Goal: Task Accomplishment & Management: Manage account settings

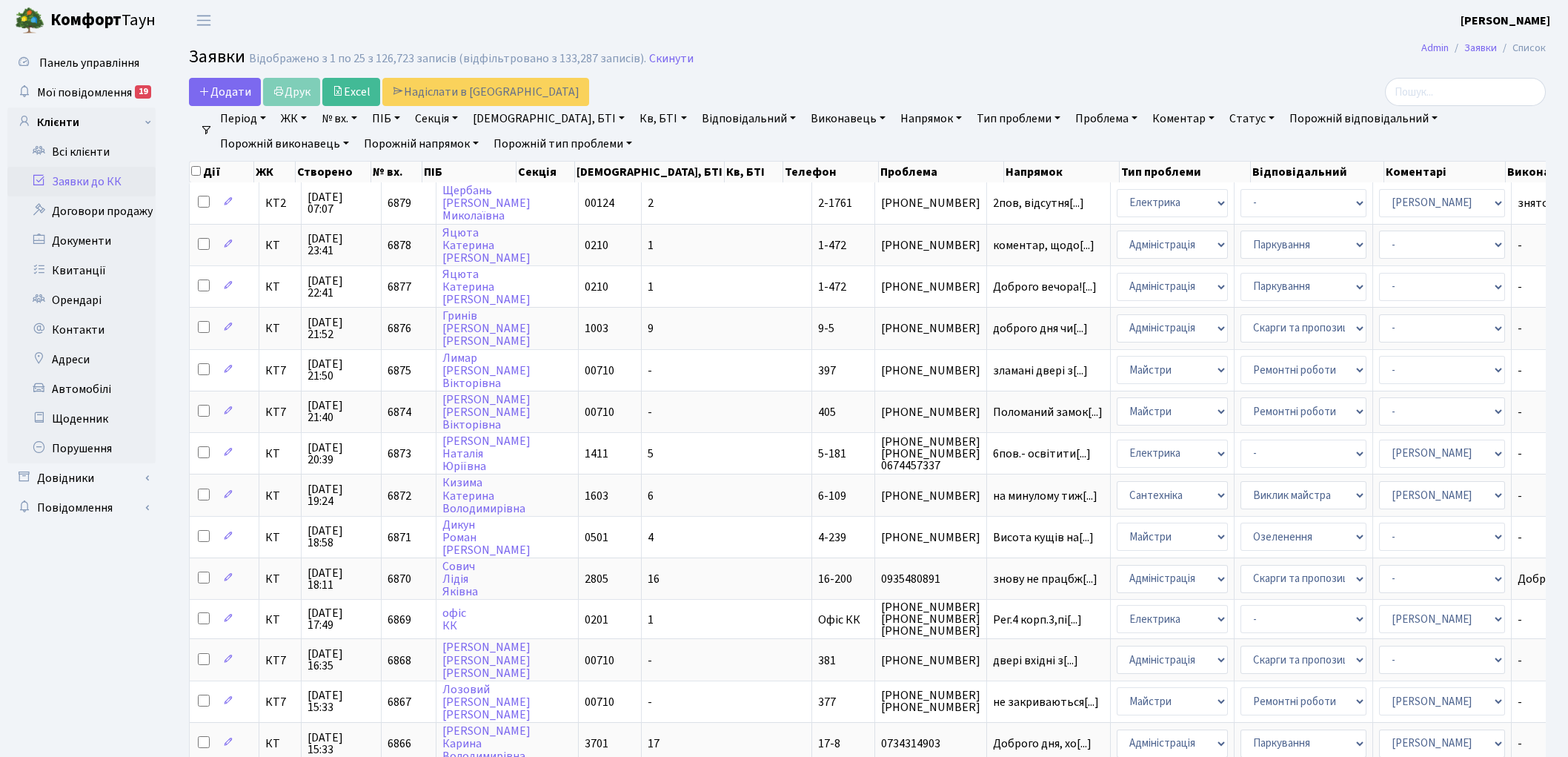
select select "25"
click at [656, 58] on link "Скинути" at bounding box center [672, 59] width 45 height 14
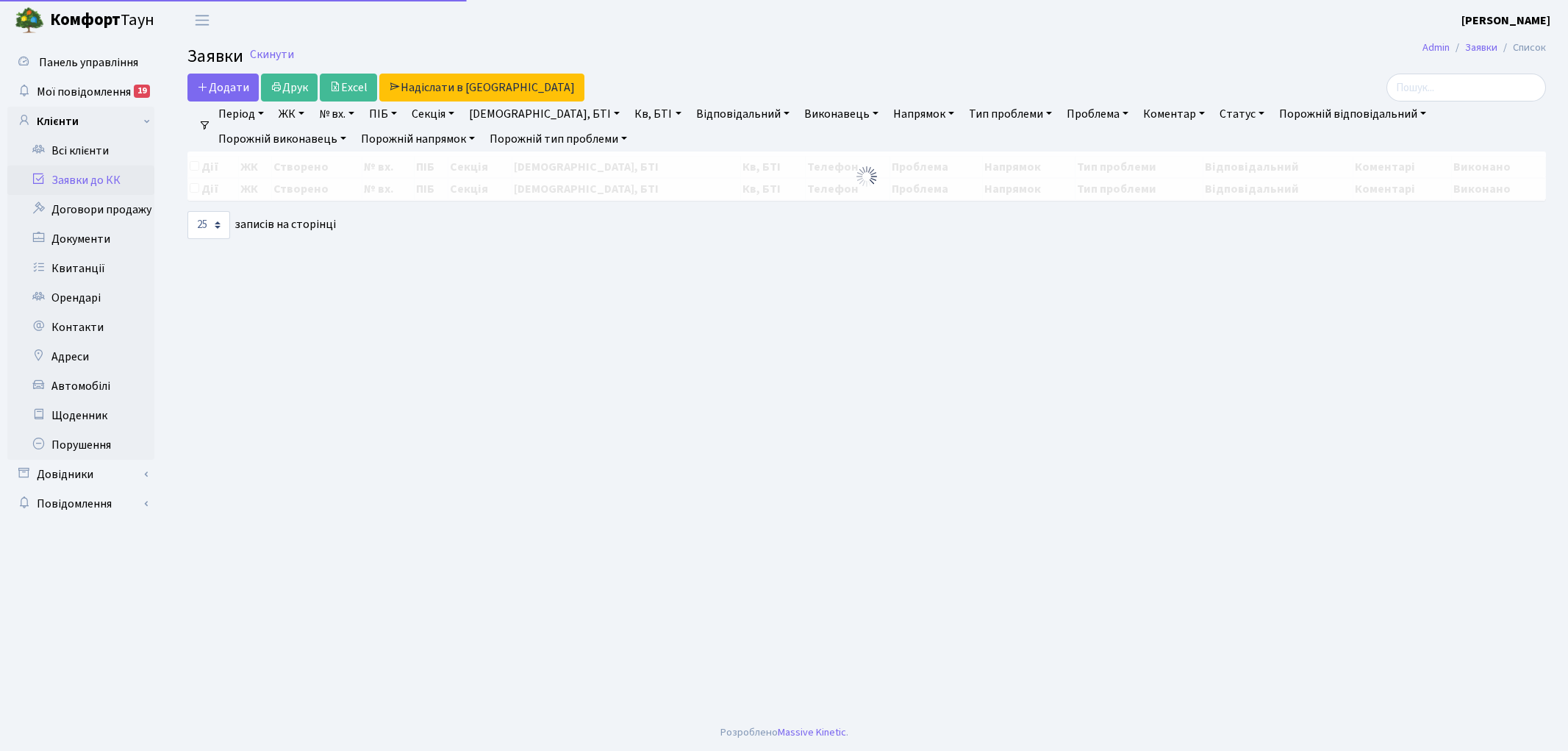
select select "25"
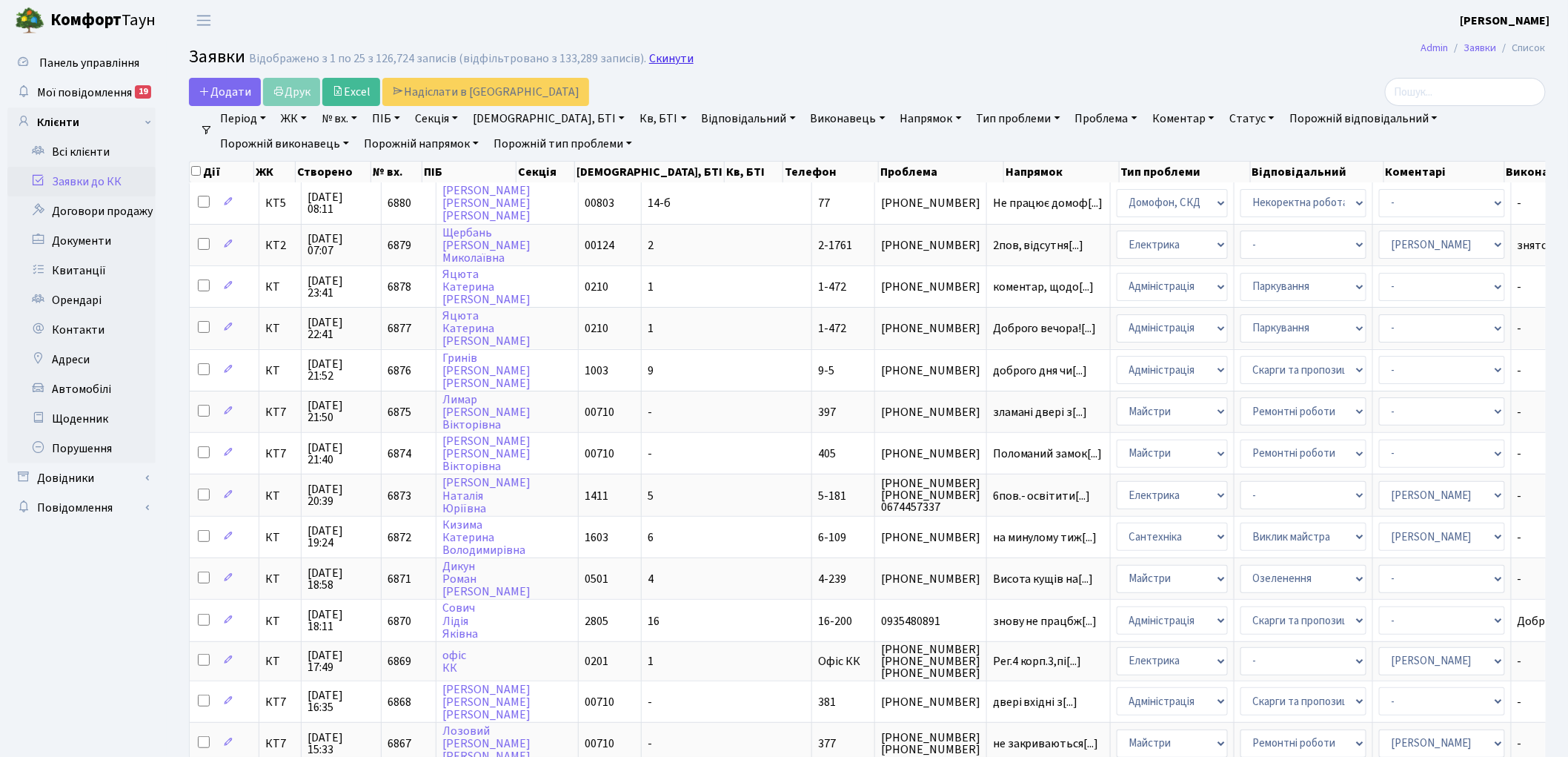
click at [670, 54] on link "Скинути" at bounding box center [672, 59] width 45 height 14
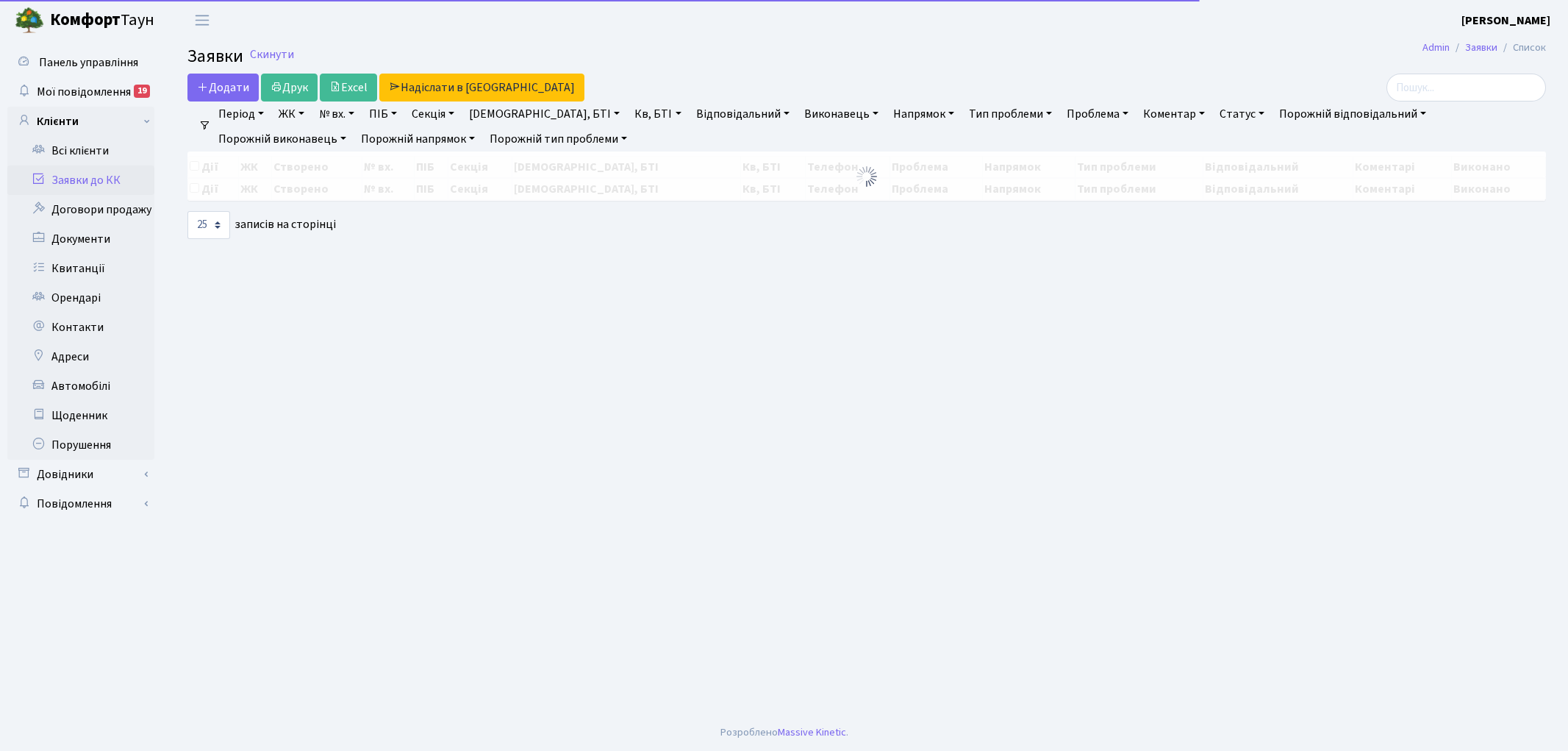
select select "25"
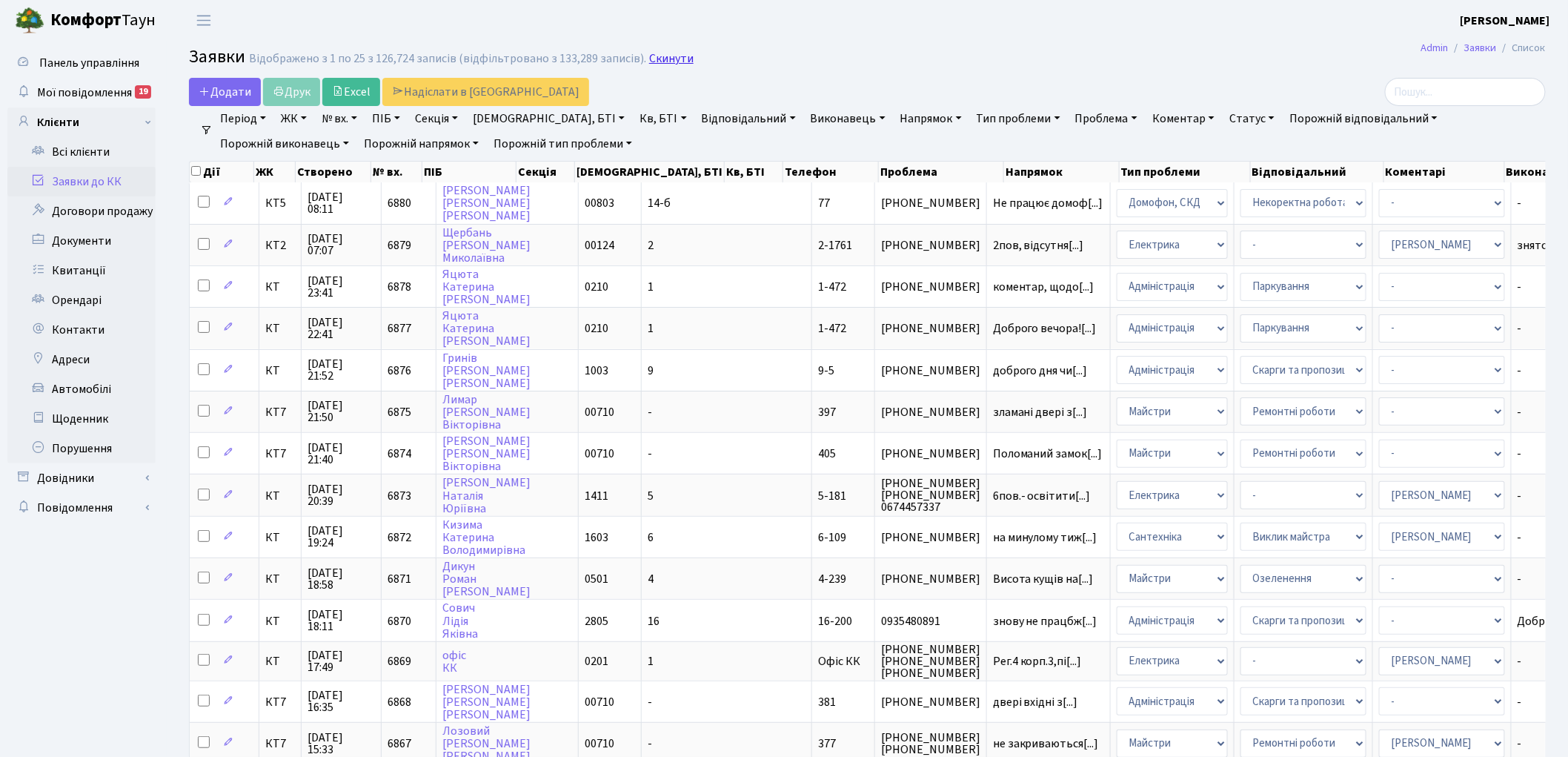
click at [656, 54] on link "Скинути" at bounding box center [672, 59] width 45 height 14
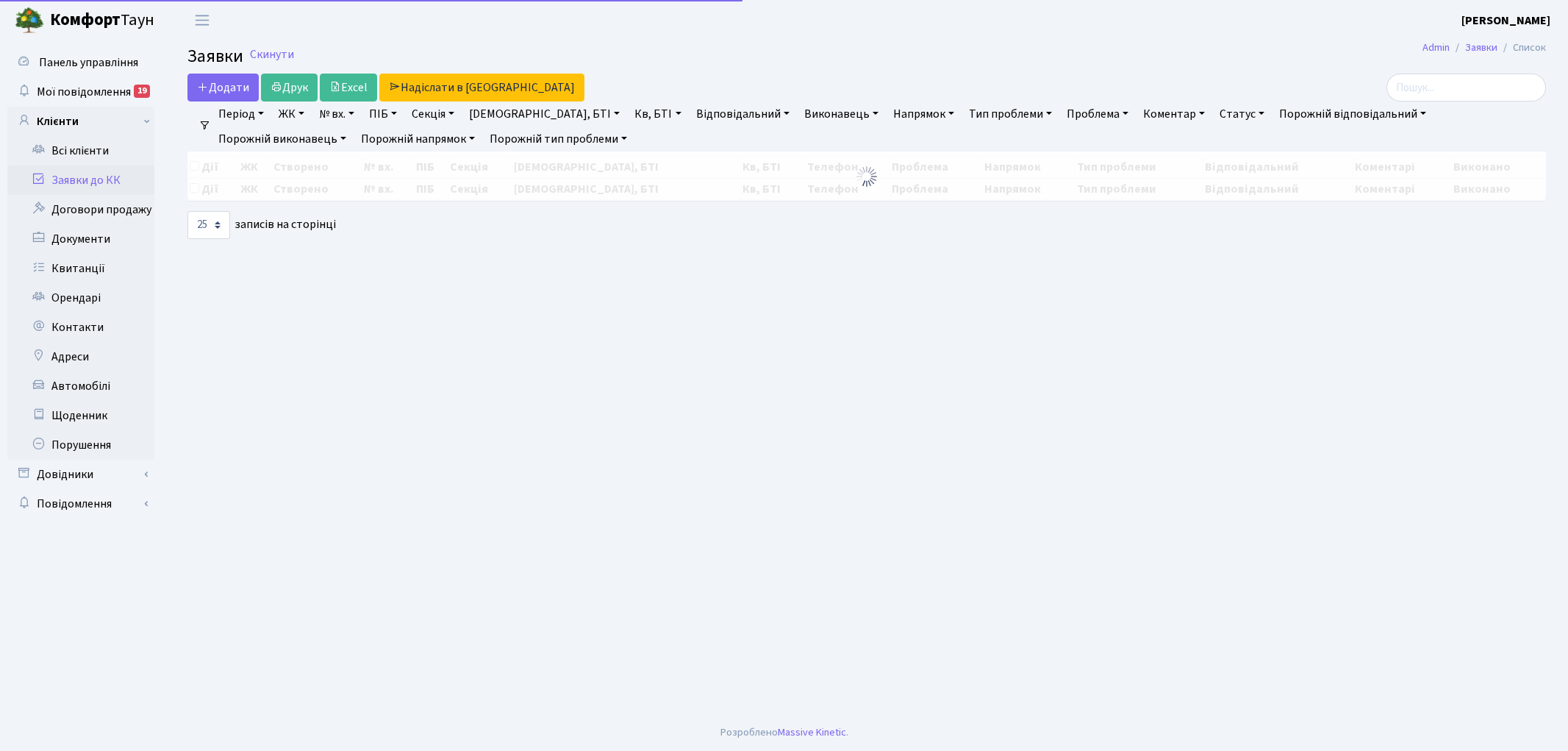
select select "25"
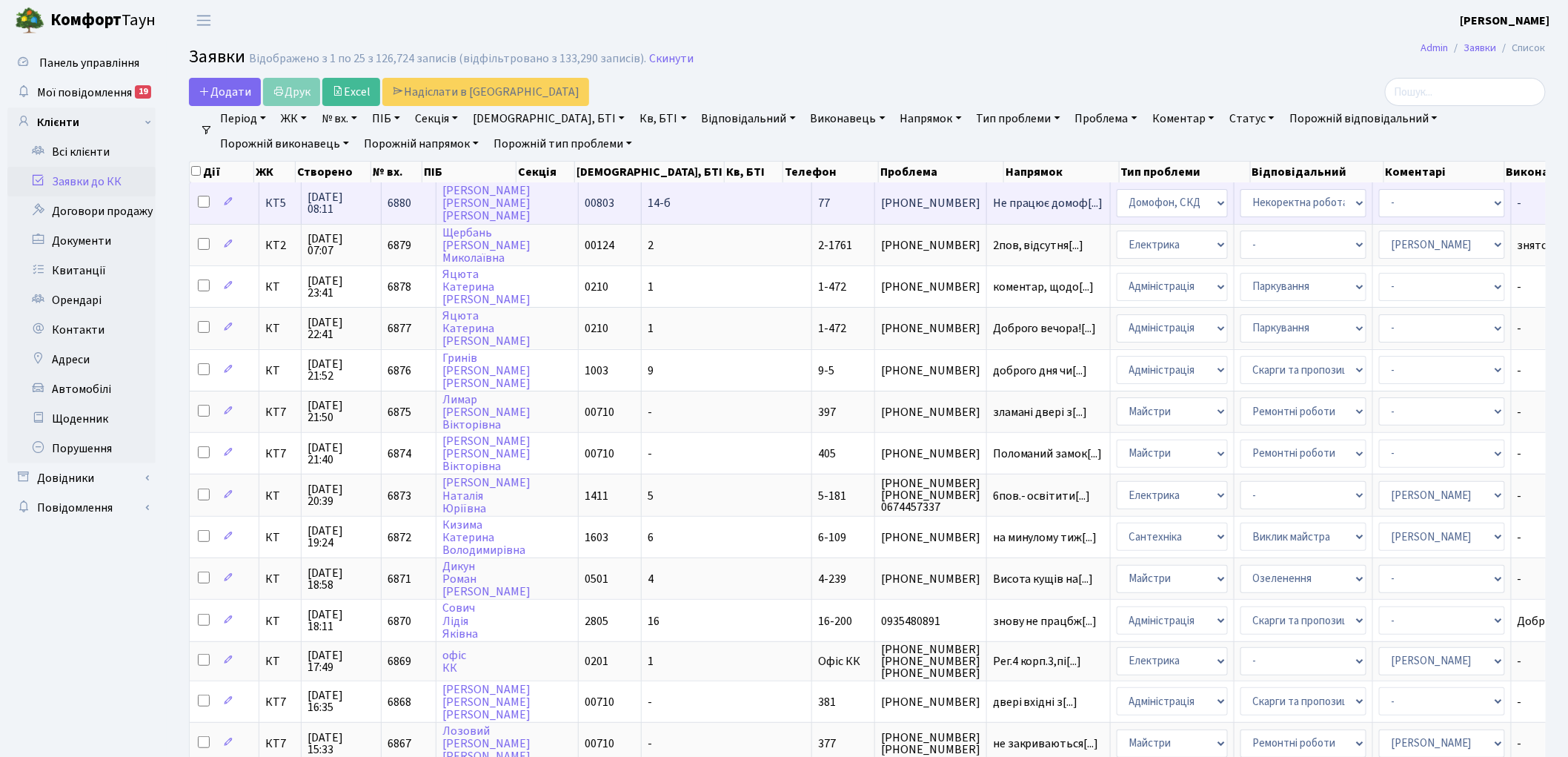
click at [1373, 217] on td "- Адміністратор ЖК КТ Вижул В. В. Гордієнко Н.В. Дядюшкін Д.Ю. Кипчук Т. А. Кла…" at bounding box center [1443, 202] width 139 height 40
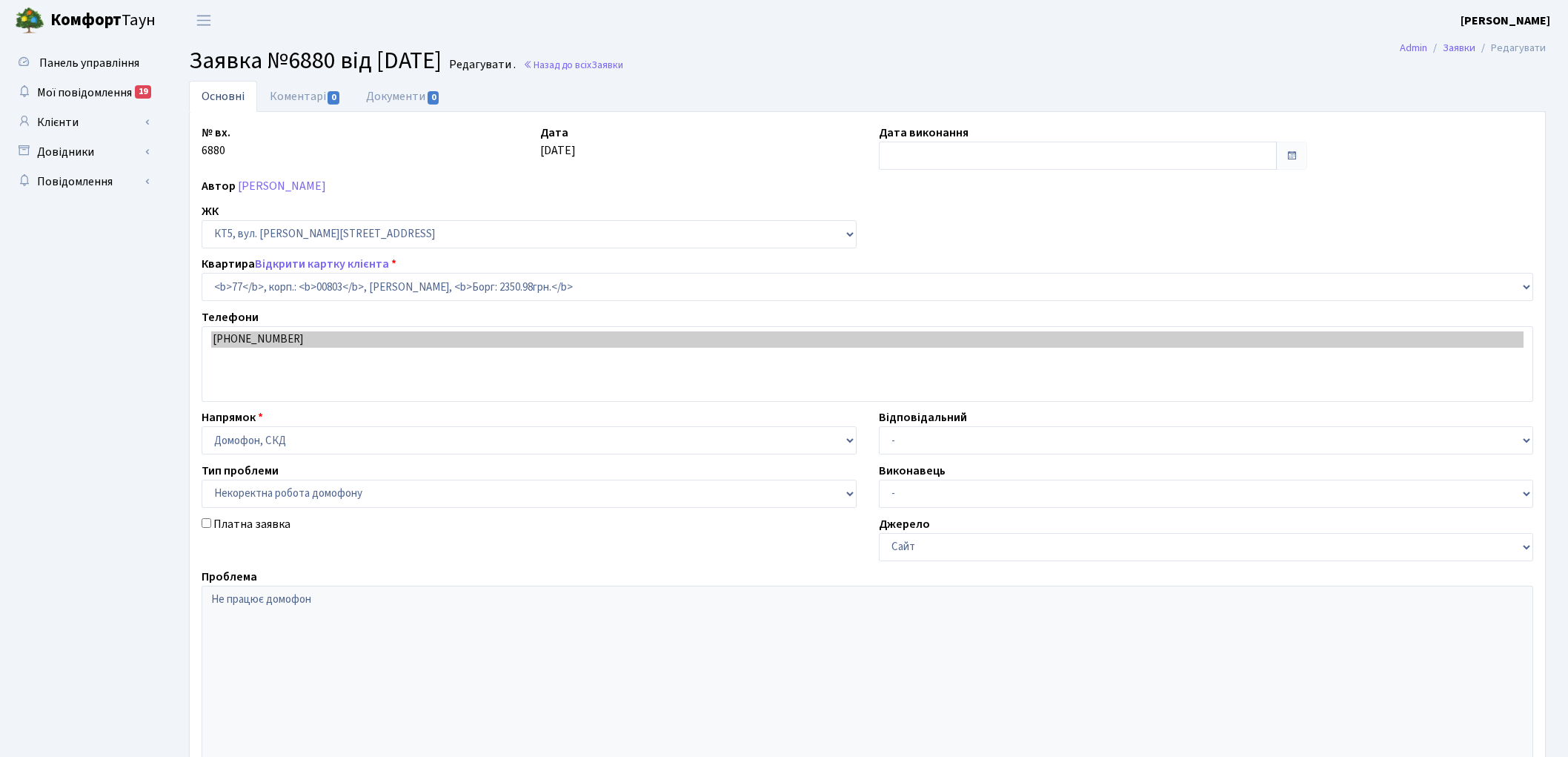
select select "17607"
select select "38"
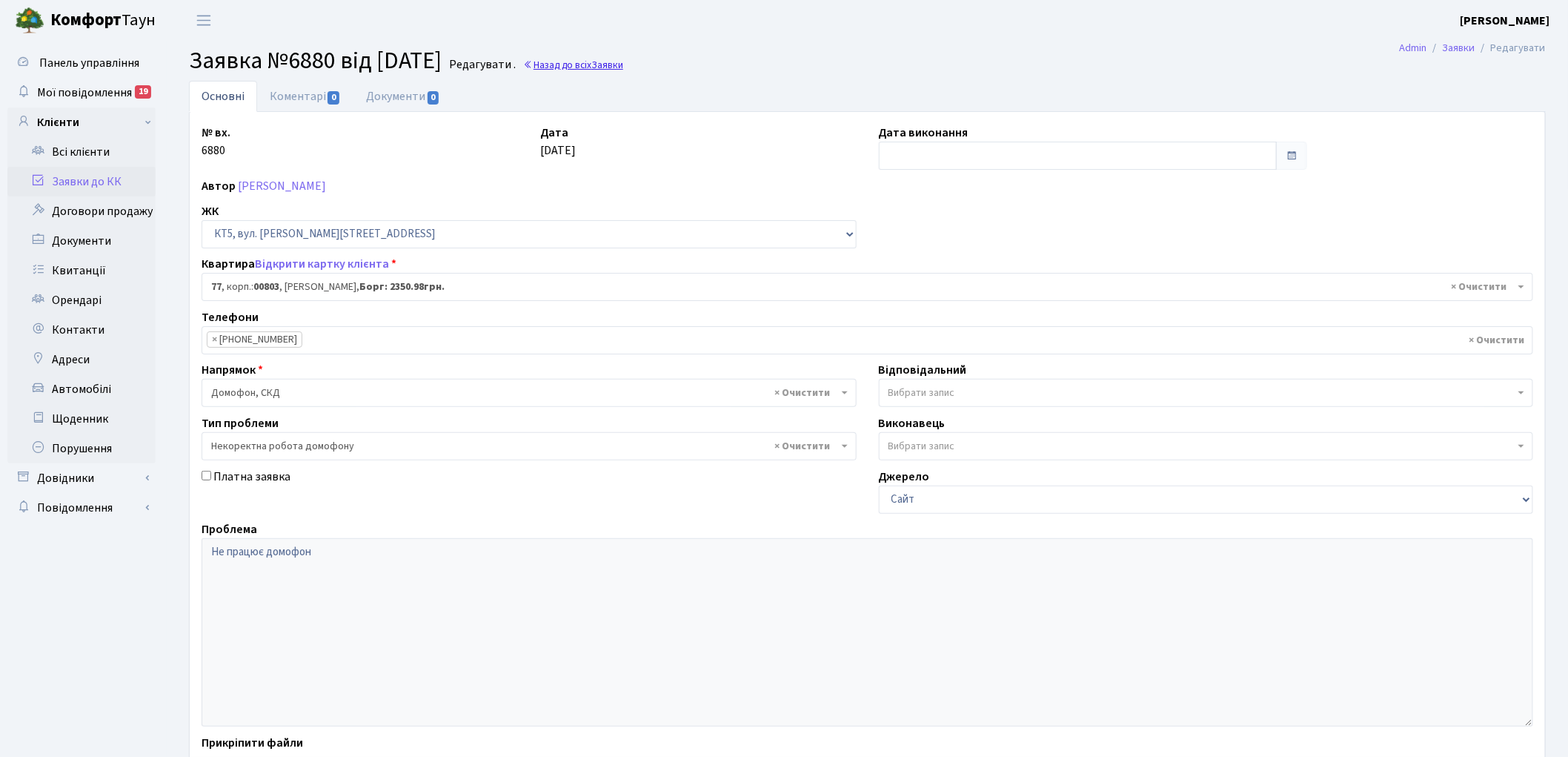
click at [623, 60] on link "Назад до всіх Заявки" at bounding box center [573, 64] width 100 height 14
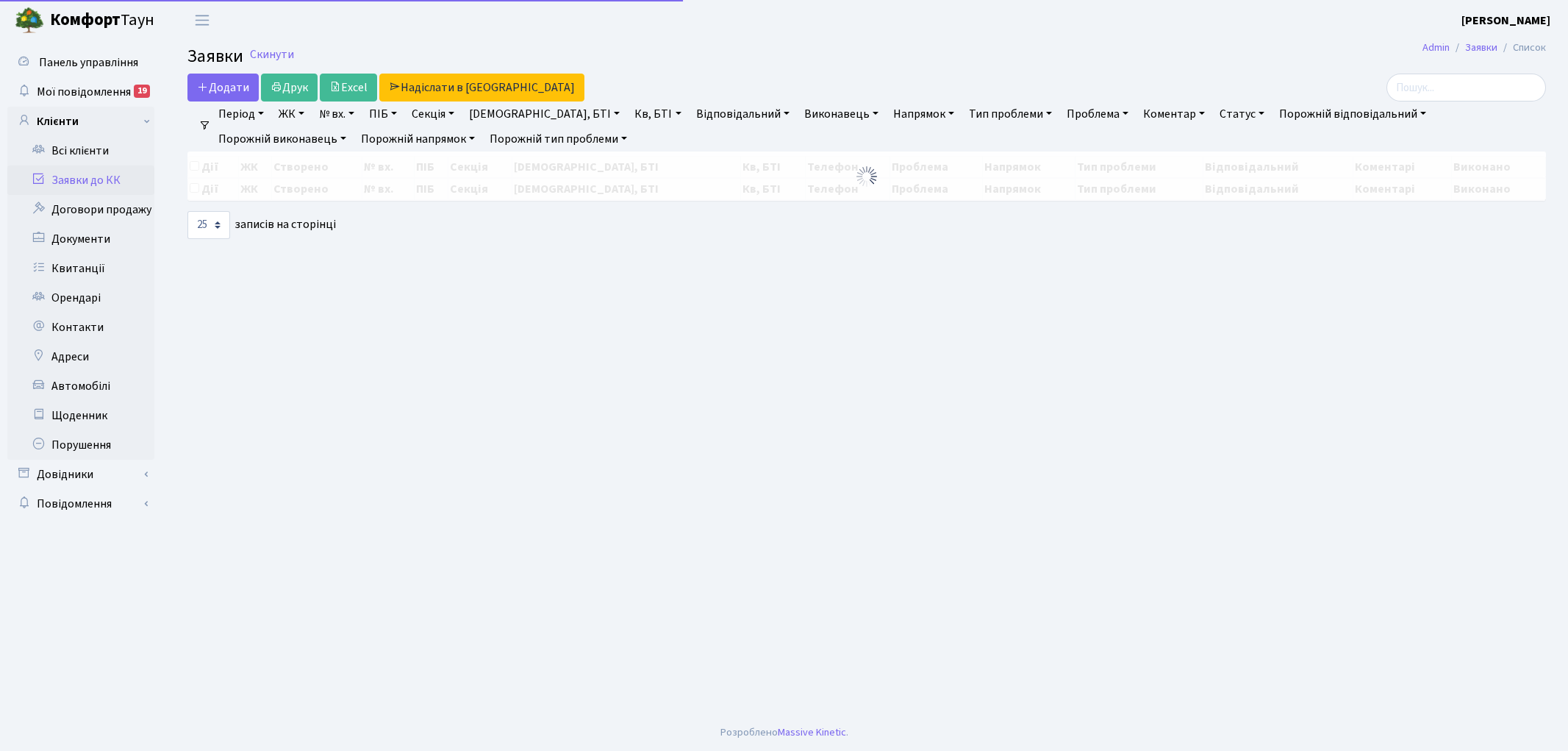
select select "25"
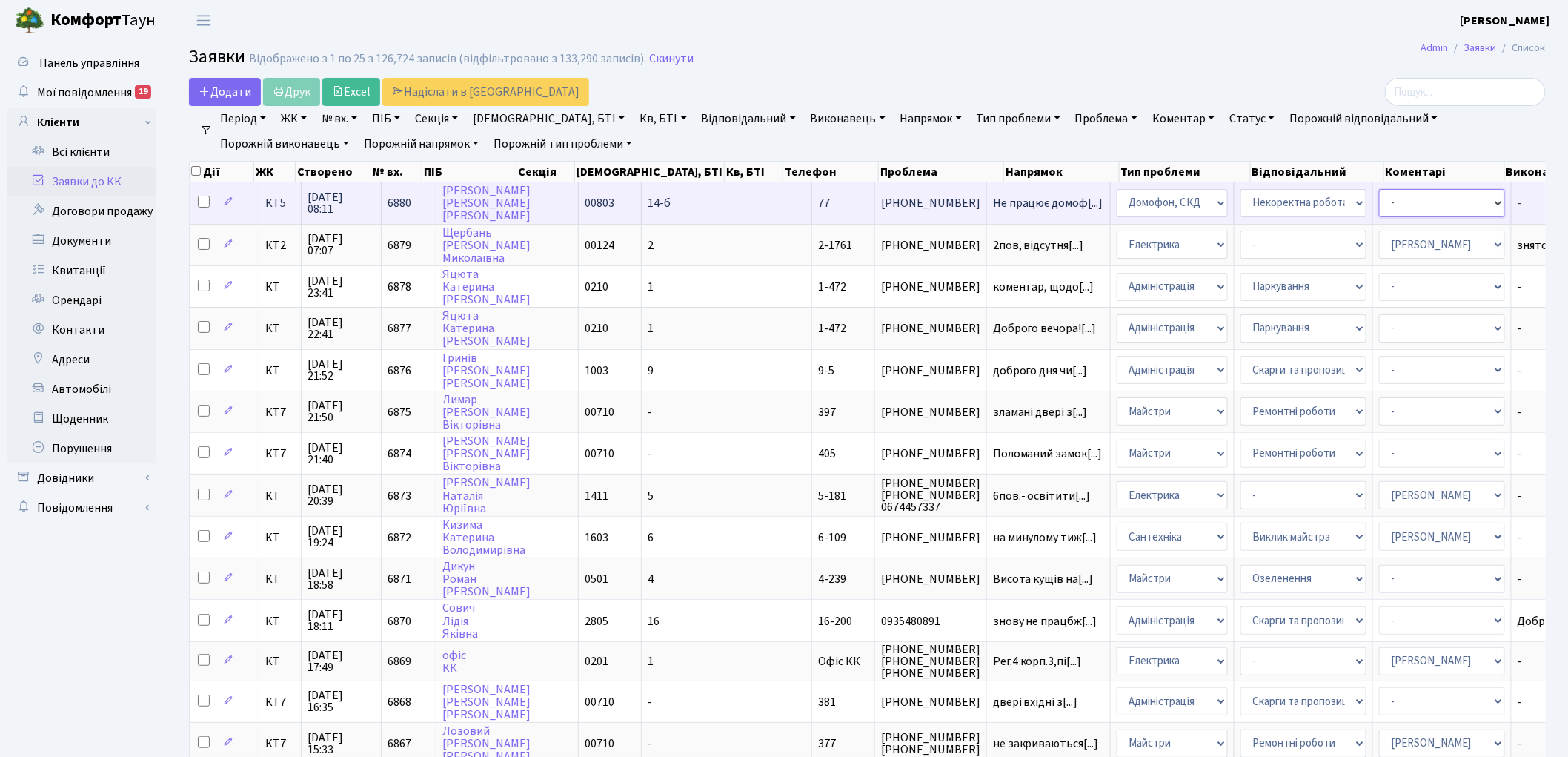
click at [1379, 207] on select "- Адміністратор ЖК КТ Вижул В. В. Гордієнко Н.В. Дядюшкін Д.Ю. Кипчук Т. А. Кла…" at bounding box center [1442, 203] width 126 height 28
select select "22"
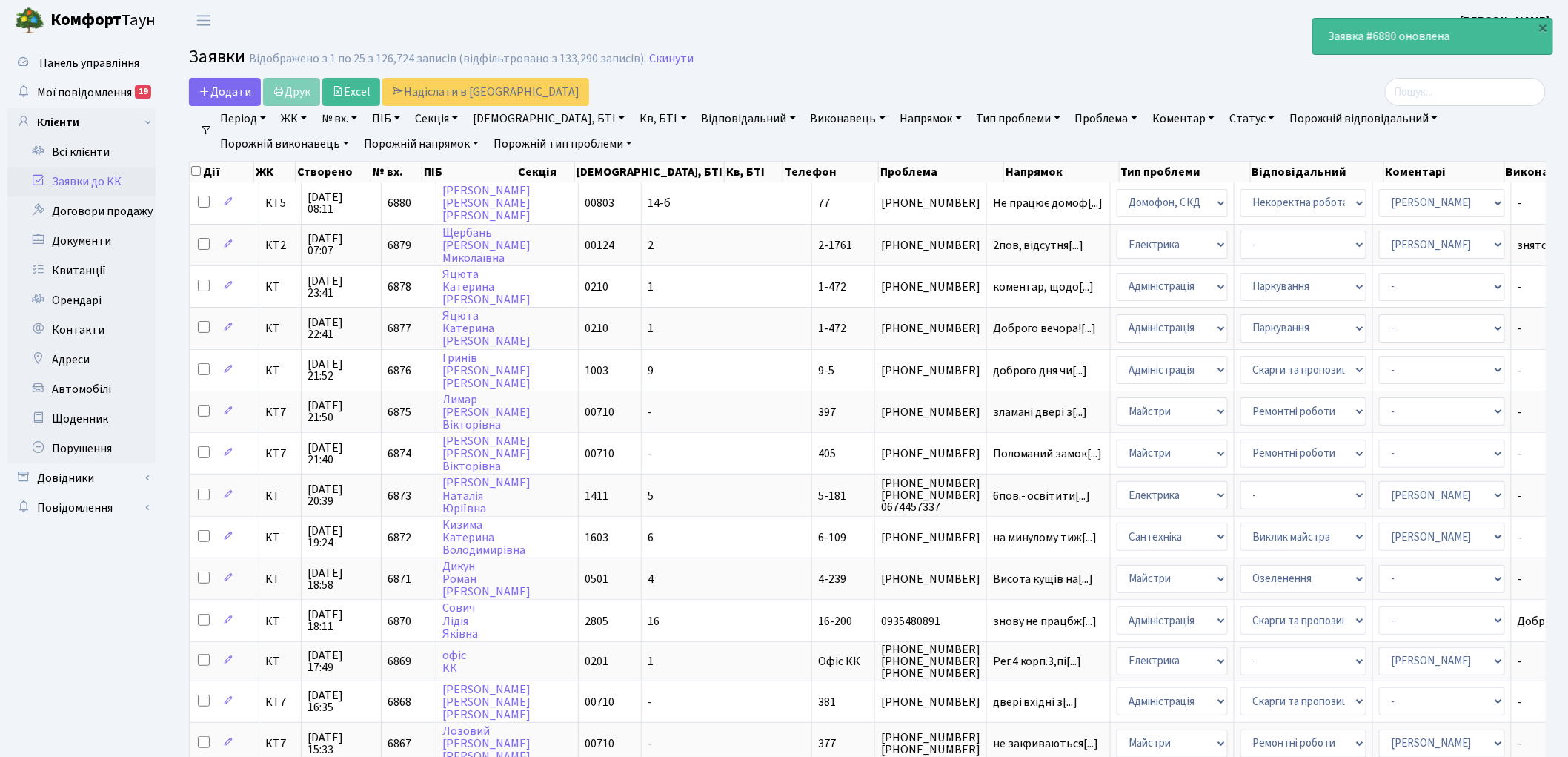
click at [1108, 47] on h2 "Заявки Відображено з 1 по 25 з 126,724 записів (відфільтровано з 133,290 записі…" at bounding box center [867, 59] width 1357 height 26
click at [649, 64] on link "Скинути" at bounding box center [672, 59] width 45 height 14
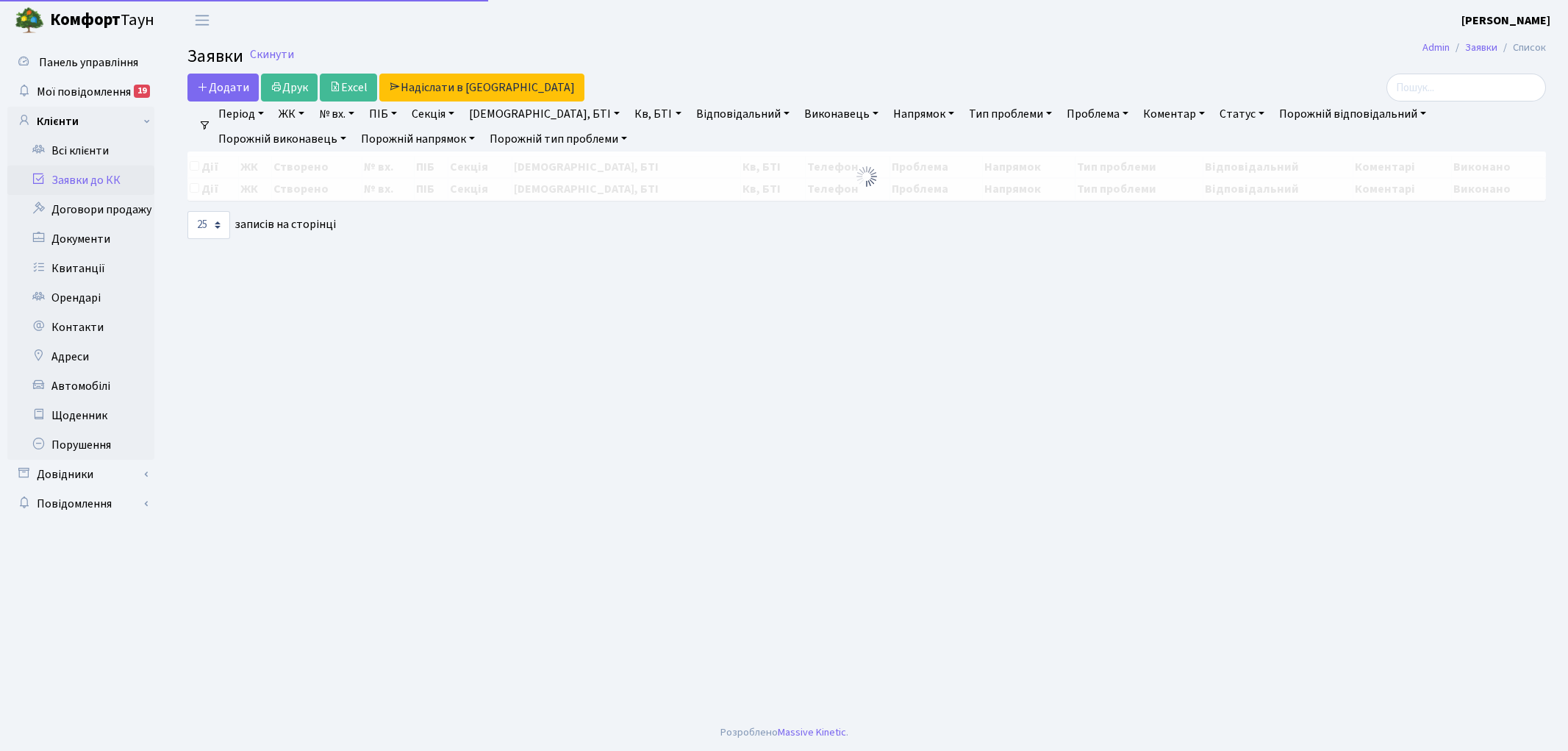
select select "25"
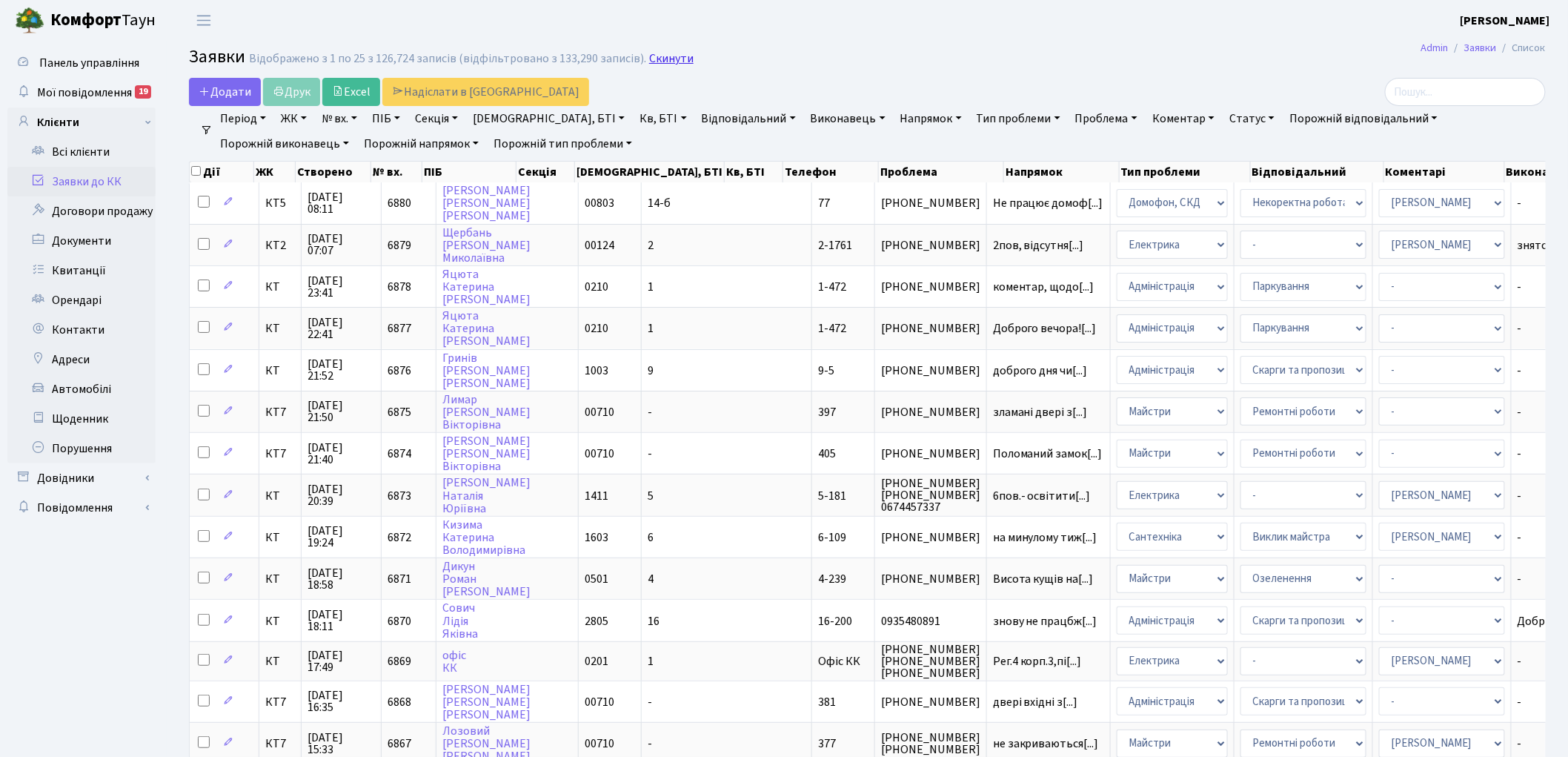
click at [649, 54] on link "Скинути" at bounding box center [672, 59] width 45 height 14
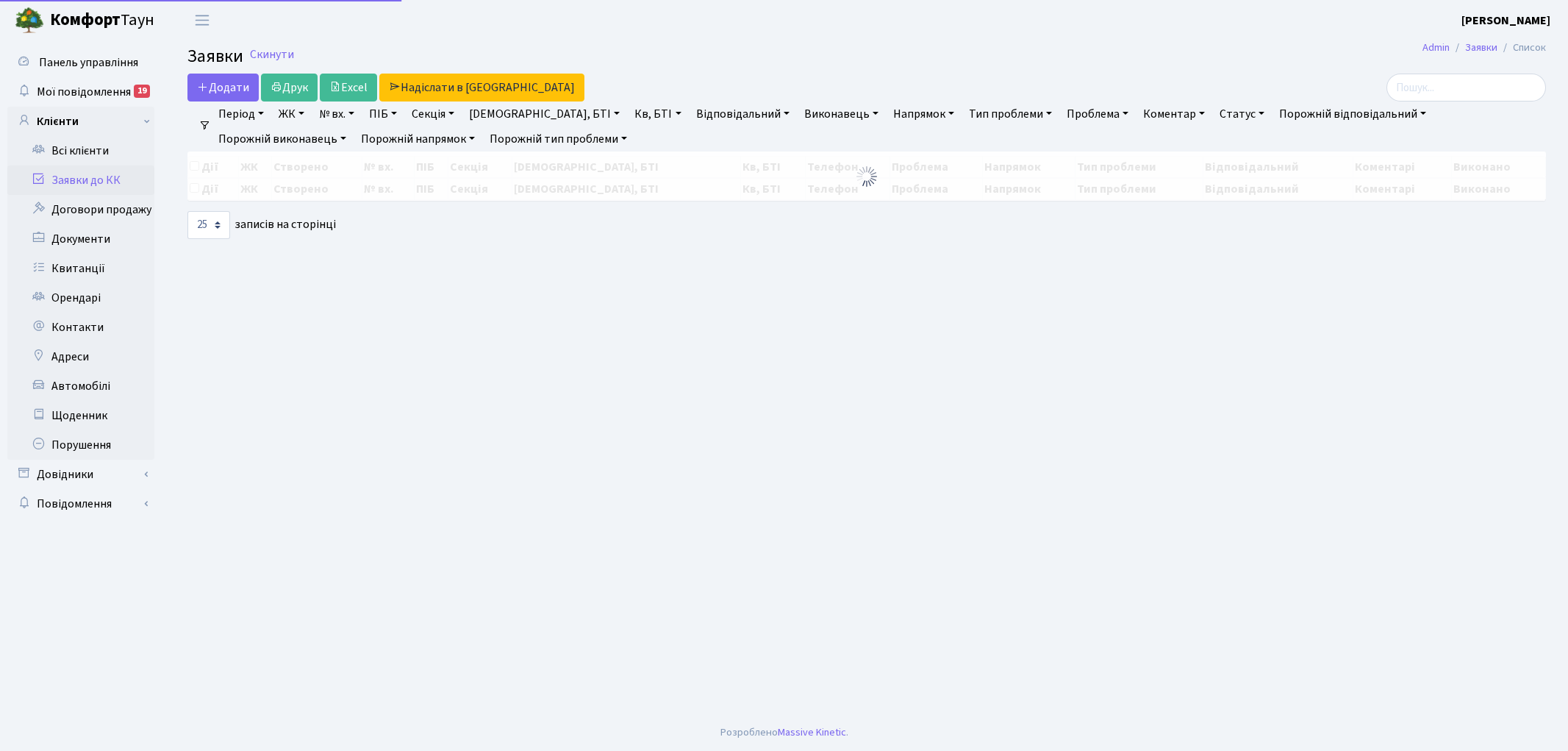
select select "25"
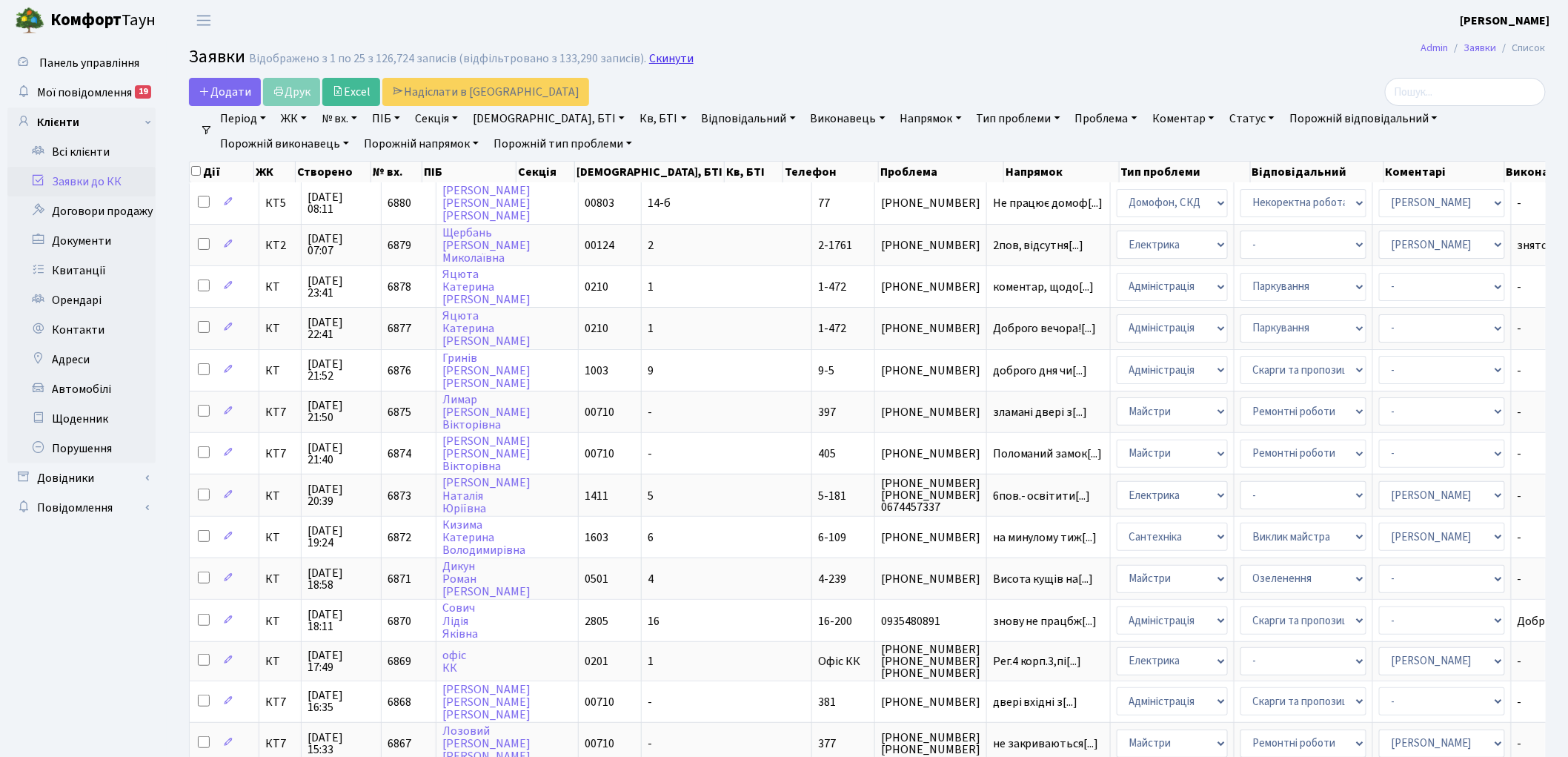
click at [664, 54] on link "Скинути" at bounding box center [672, 59] width 45 height 14
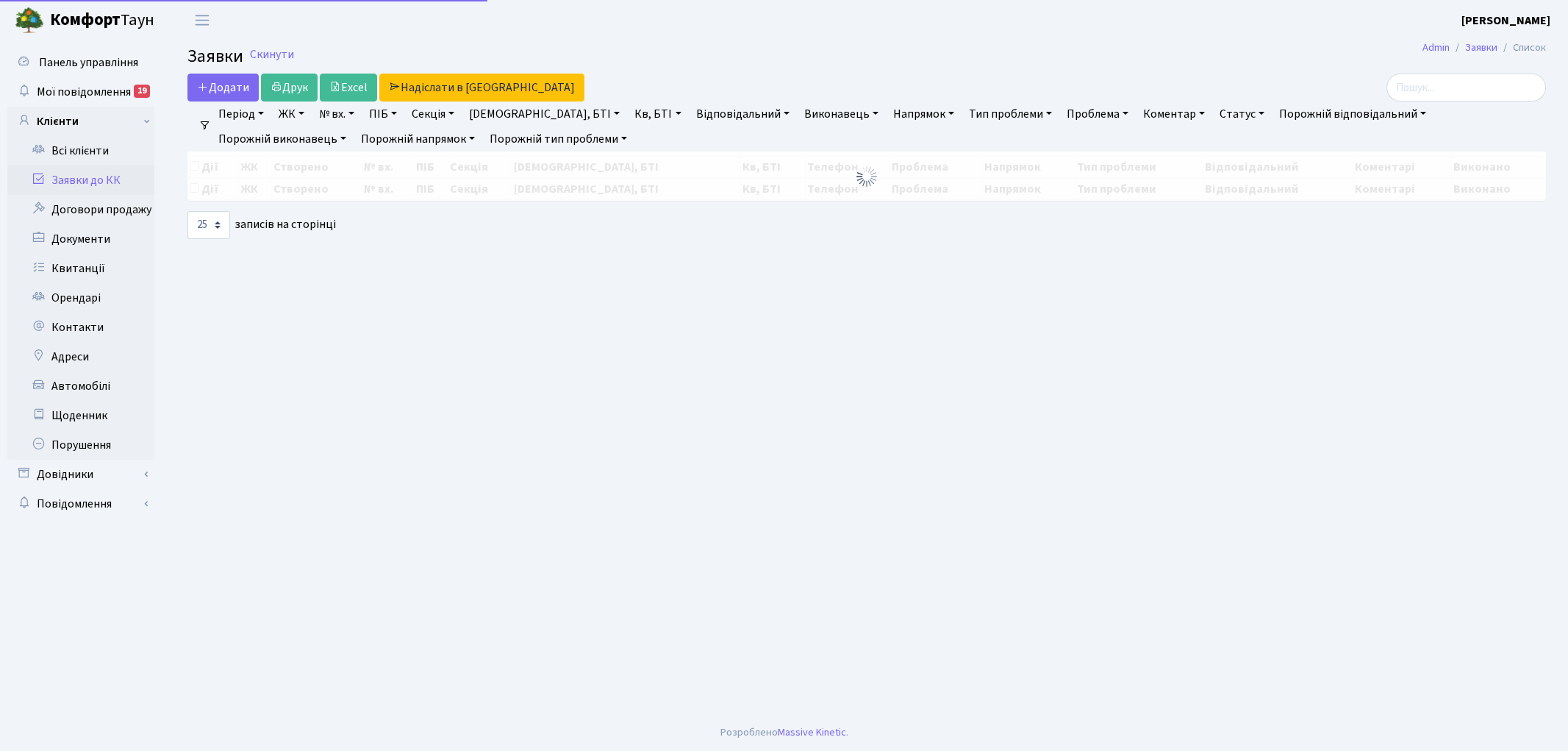
select select "25"
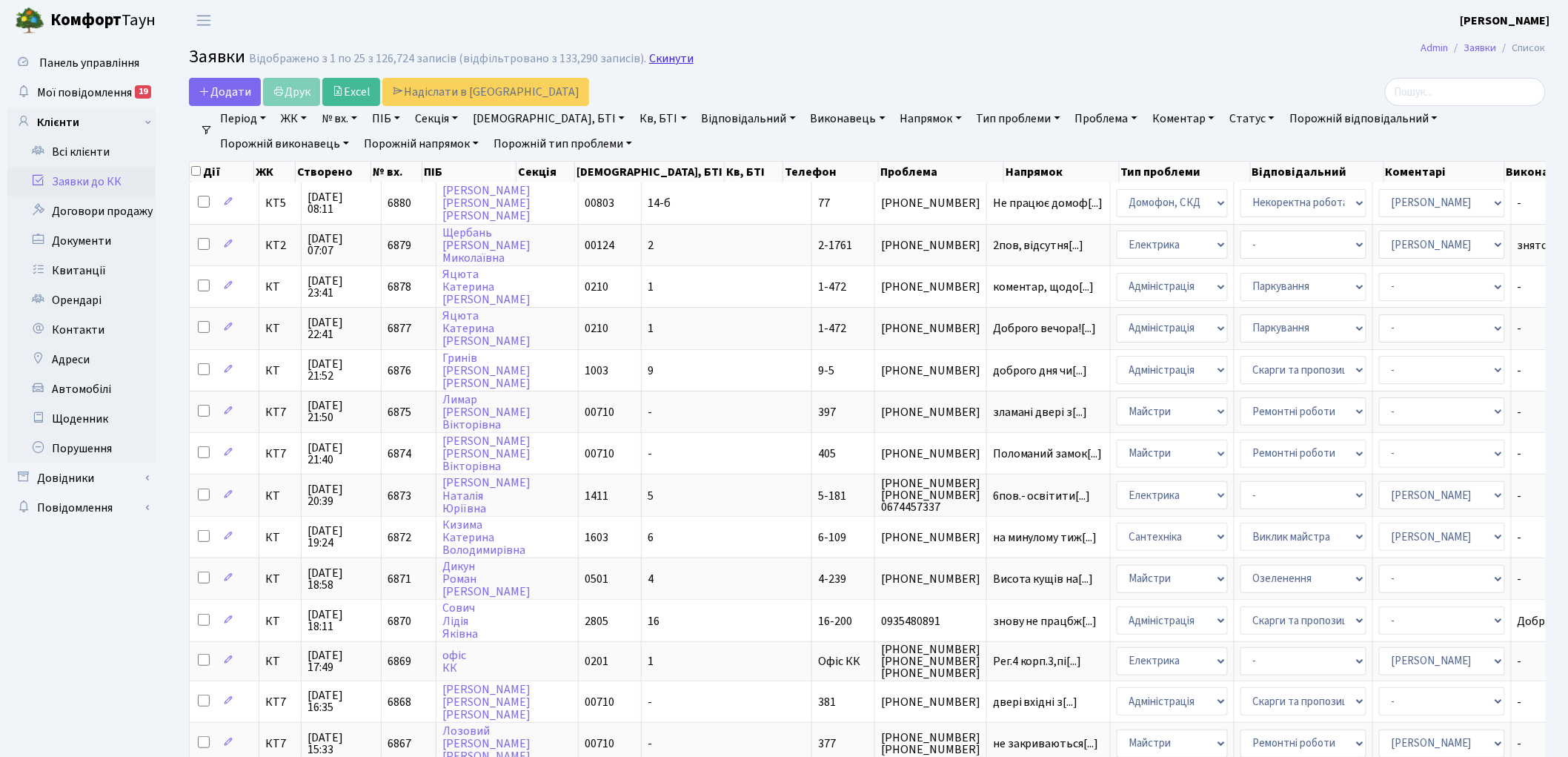
click at [654, 62] on link "Скинути" at bounding box center [672, 59] width 45 height 14
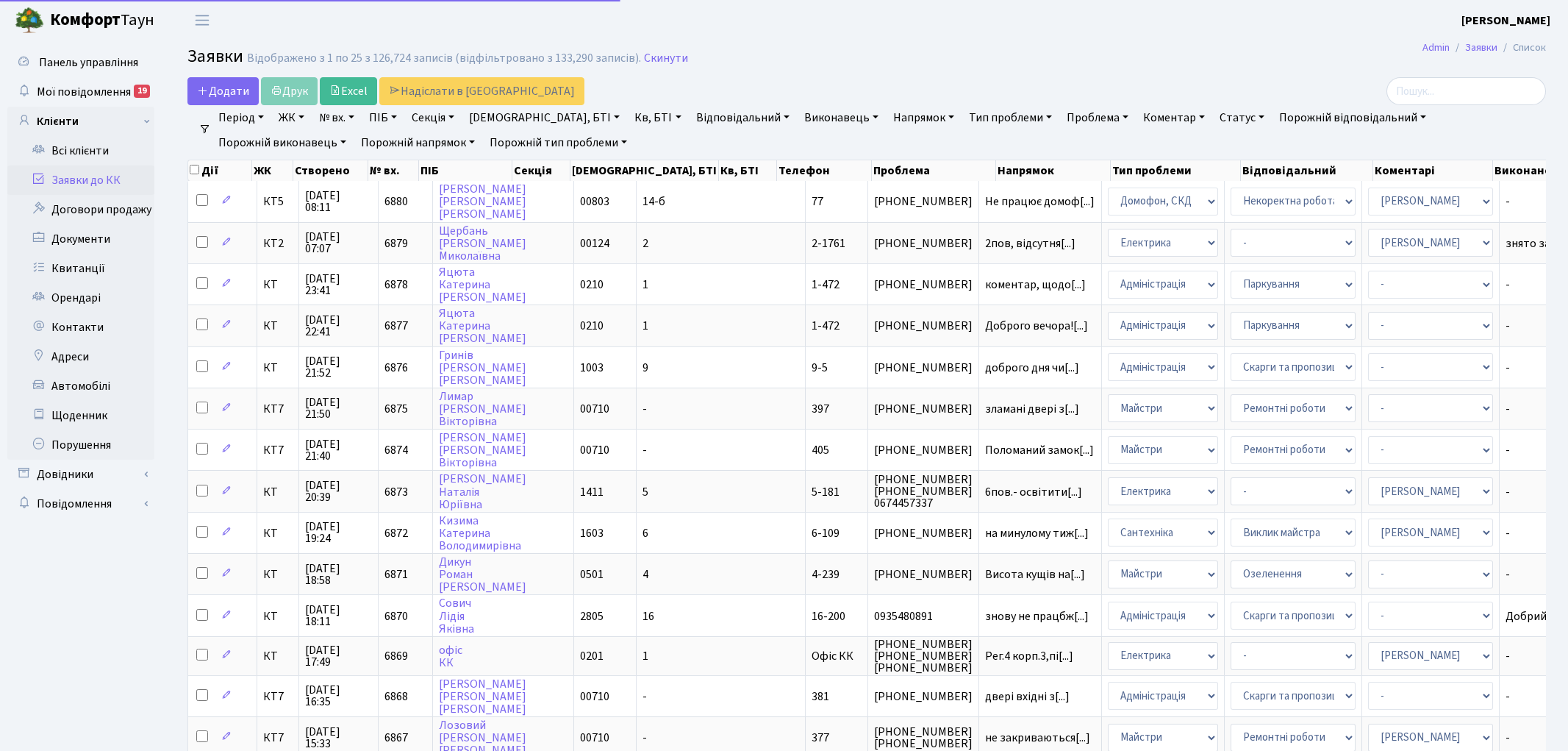
select select "25"
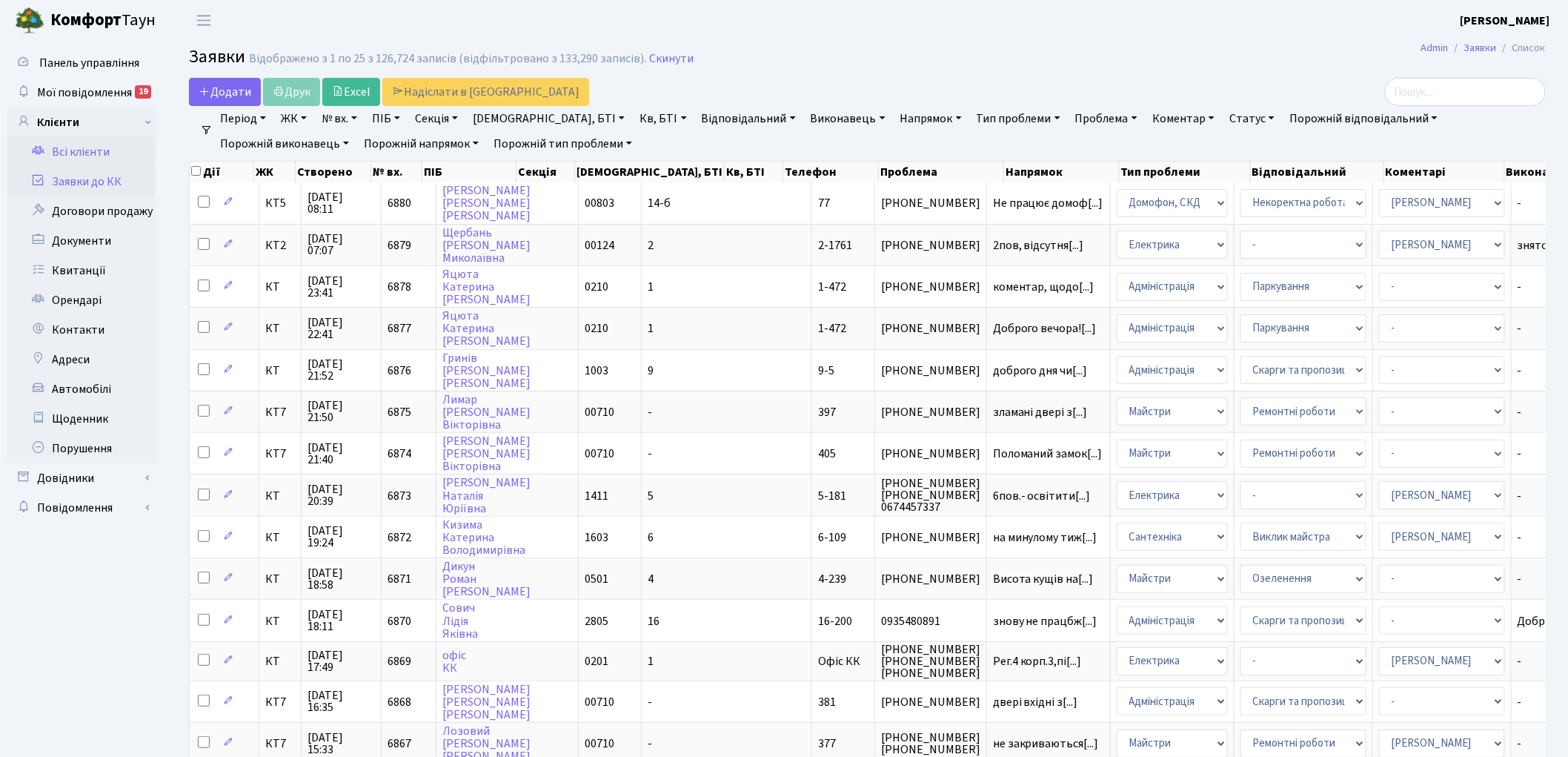
click at [75, 149] on link "Всі клієнти" at bounding box center [82, 152] width 149 height 30
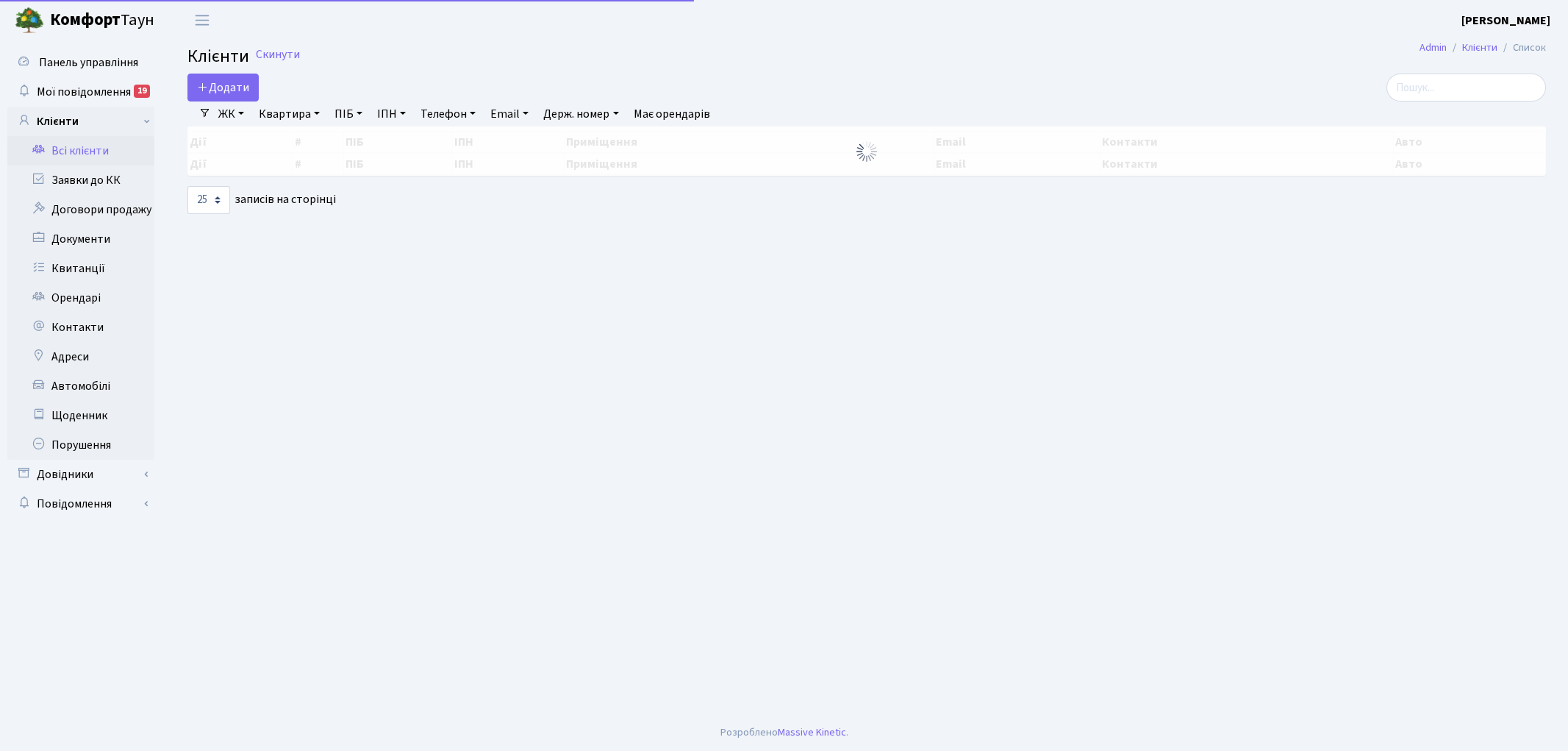
select select "25"
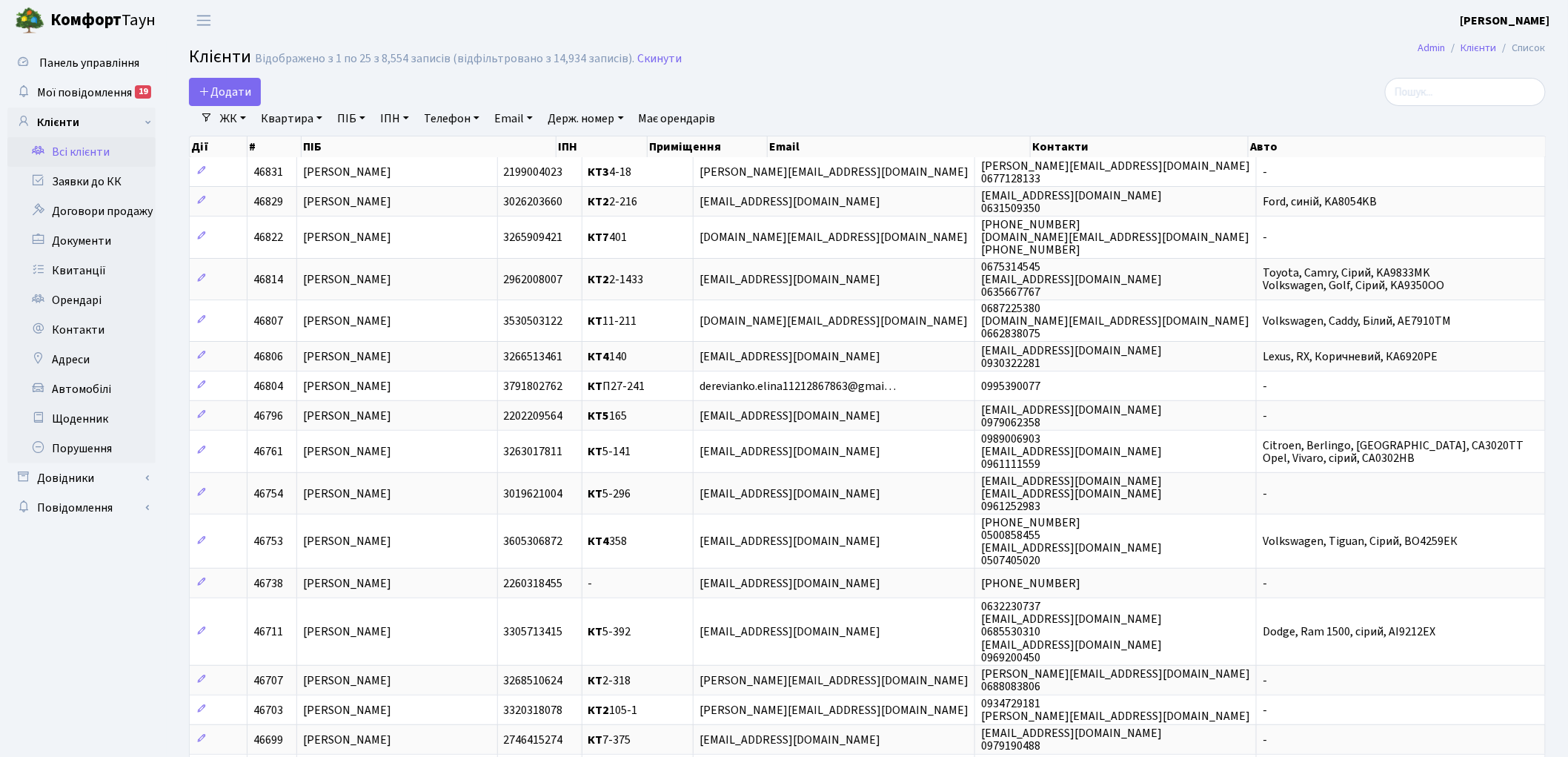
click at [232, 120] on link "ЖК" at bounding box center [233, 118] width 38 height 26
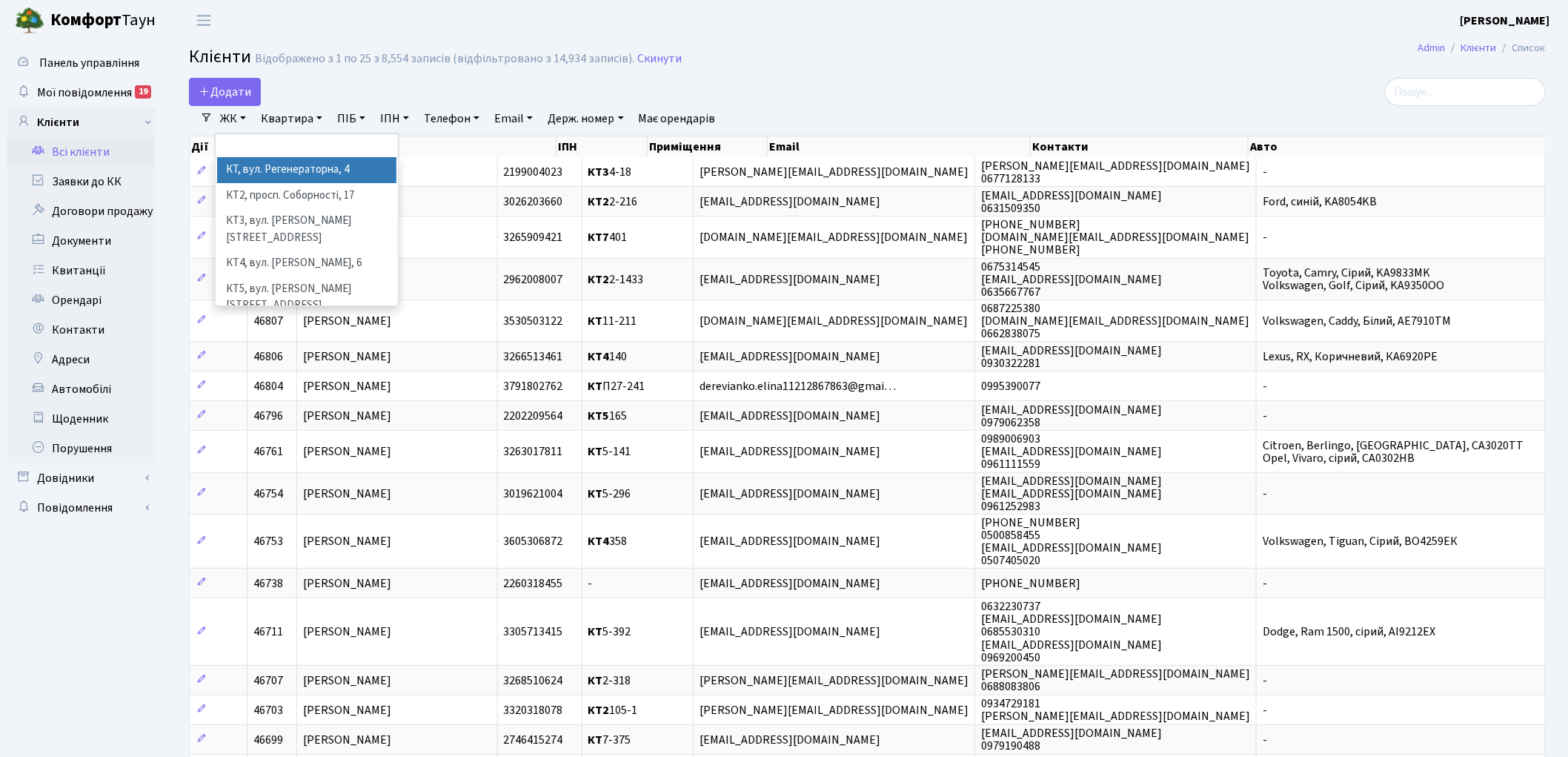
click at [276, 165] on li "КТ, вул. Регенераторна, 4" at bounding box center [306, 169] width 179 height 26
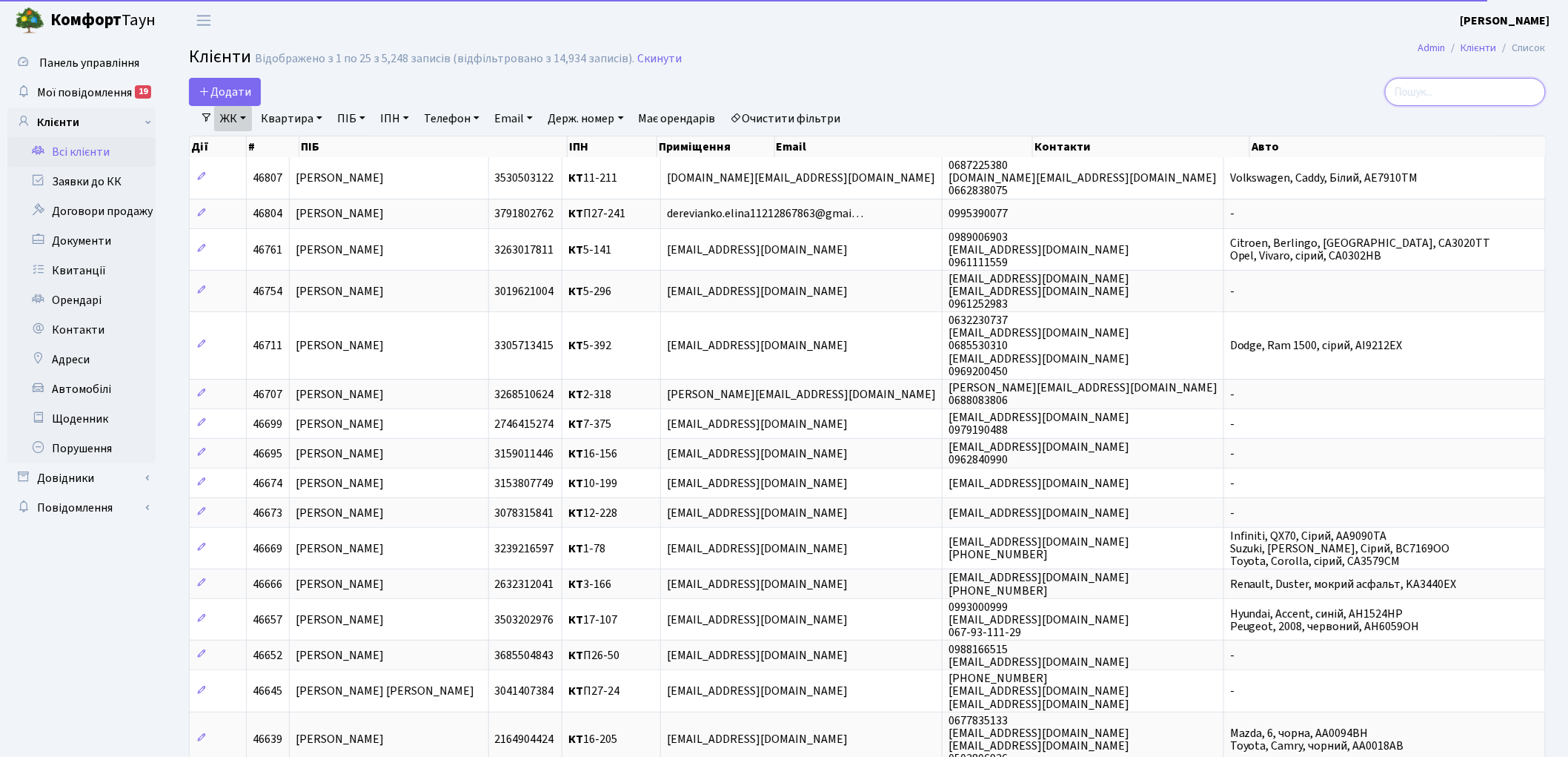
click at [1433, 90] on input "search" at bounding box center [1465, 92] width 161 height 28
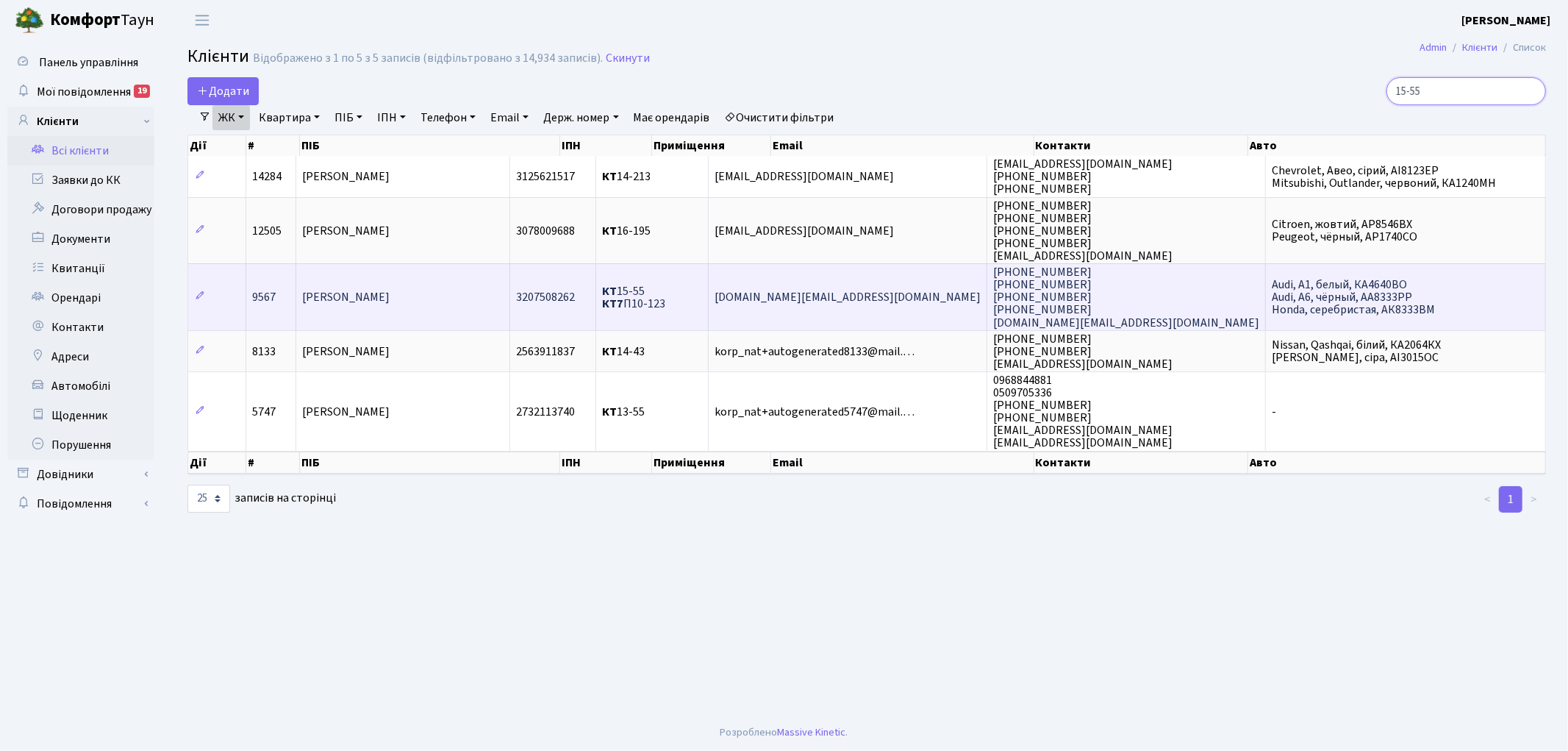
type input "15-55"
click at [666, 292] on span "КТ 15-55 КТ7 П10-123" at bounding box center [633, 297] width 63 height 29
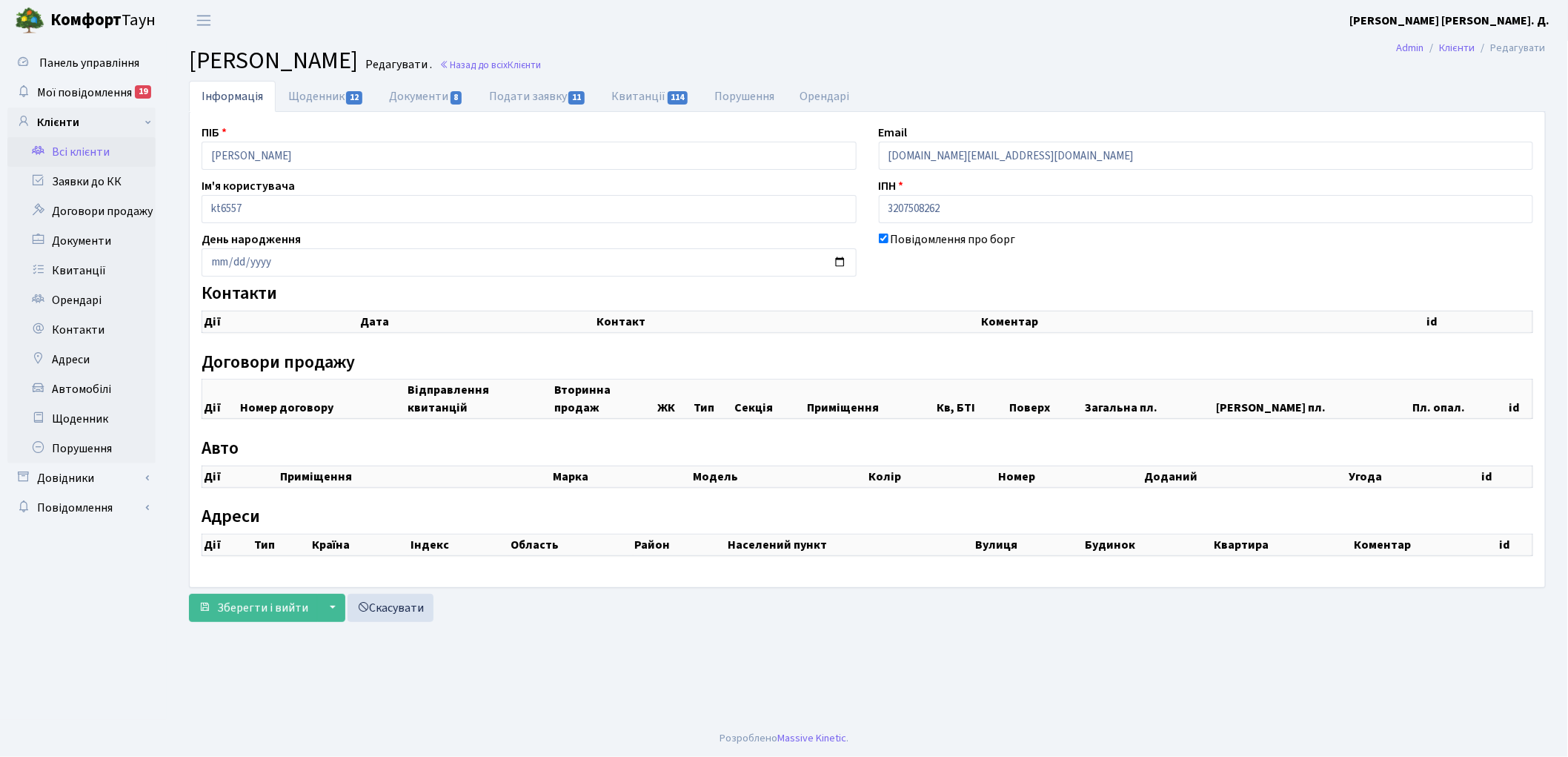
checkbox input "true"
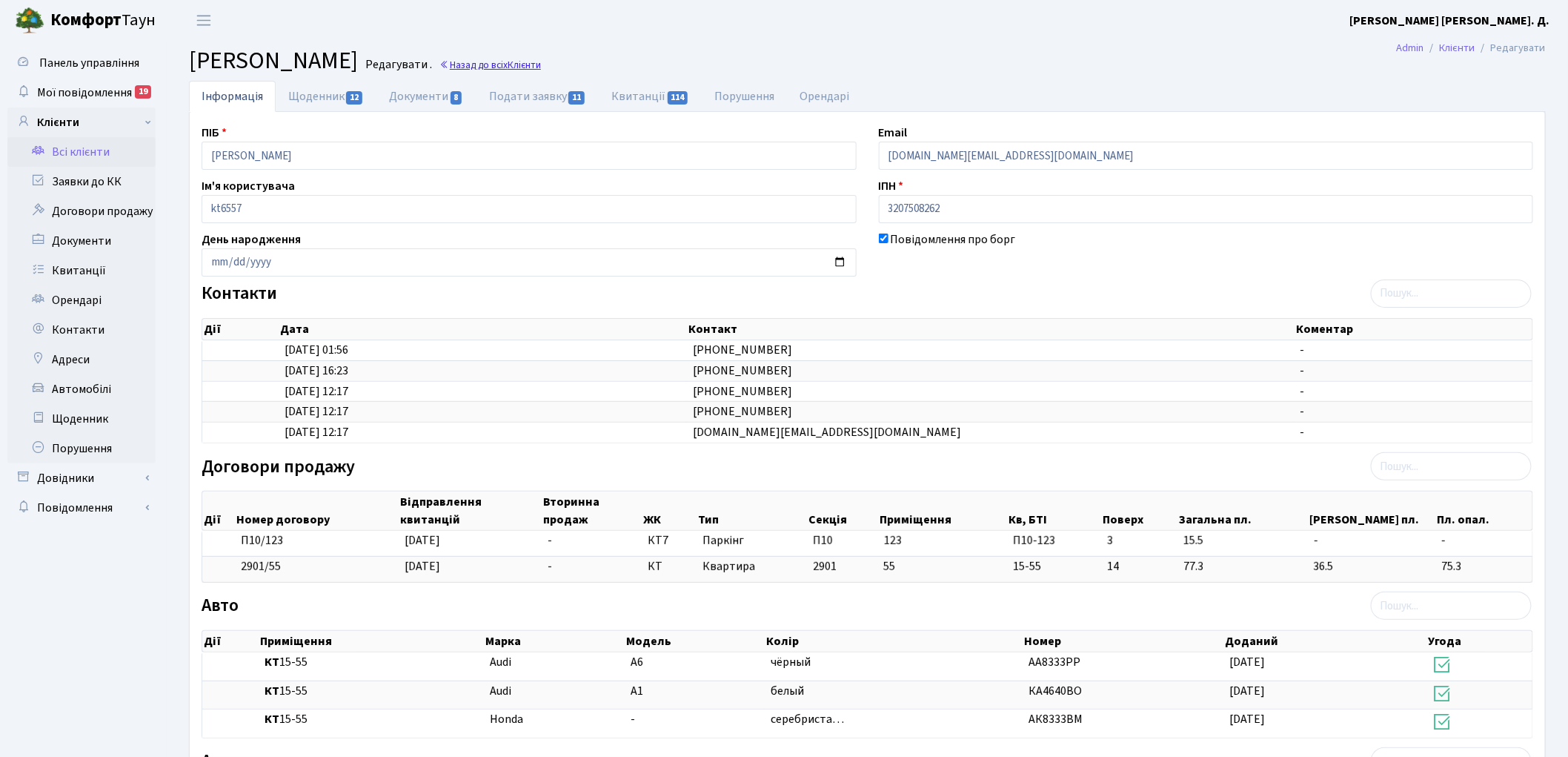
click at [541, 67] on link "Назад до всіх Клієнти" at bounding box center [489, 64] width 102 height 14
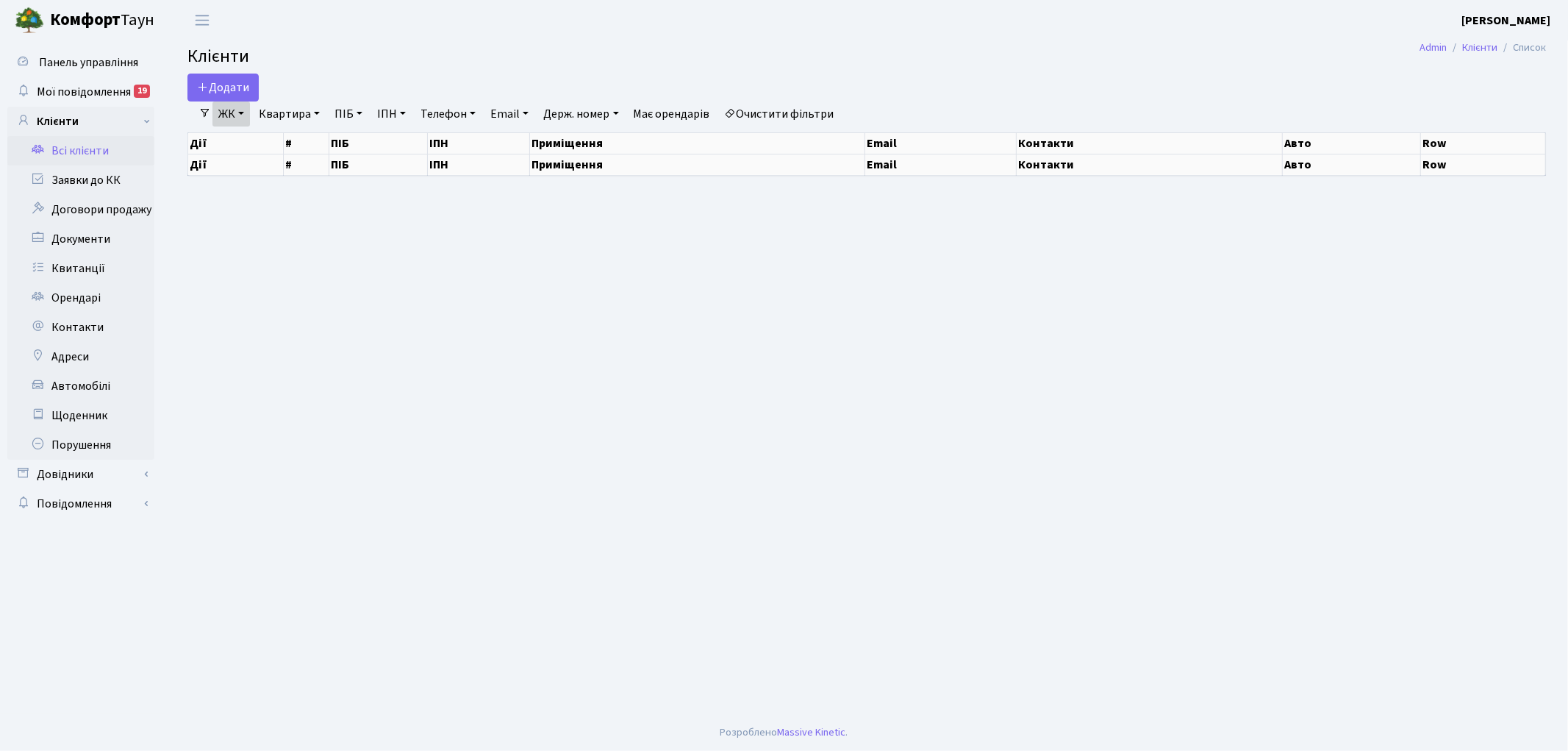
select select "25"
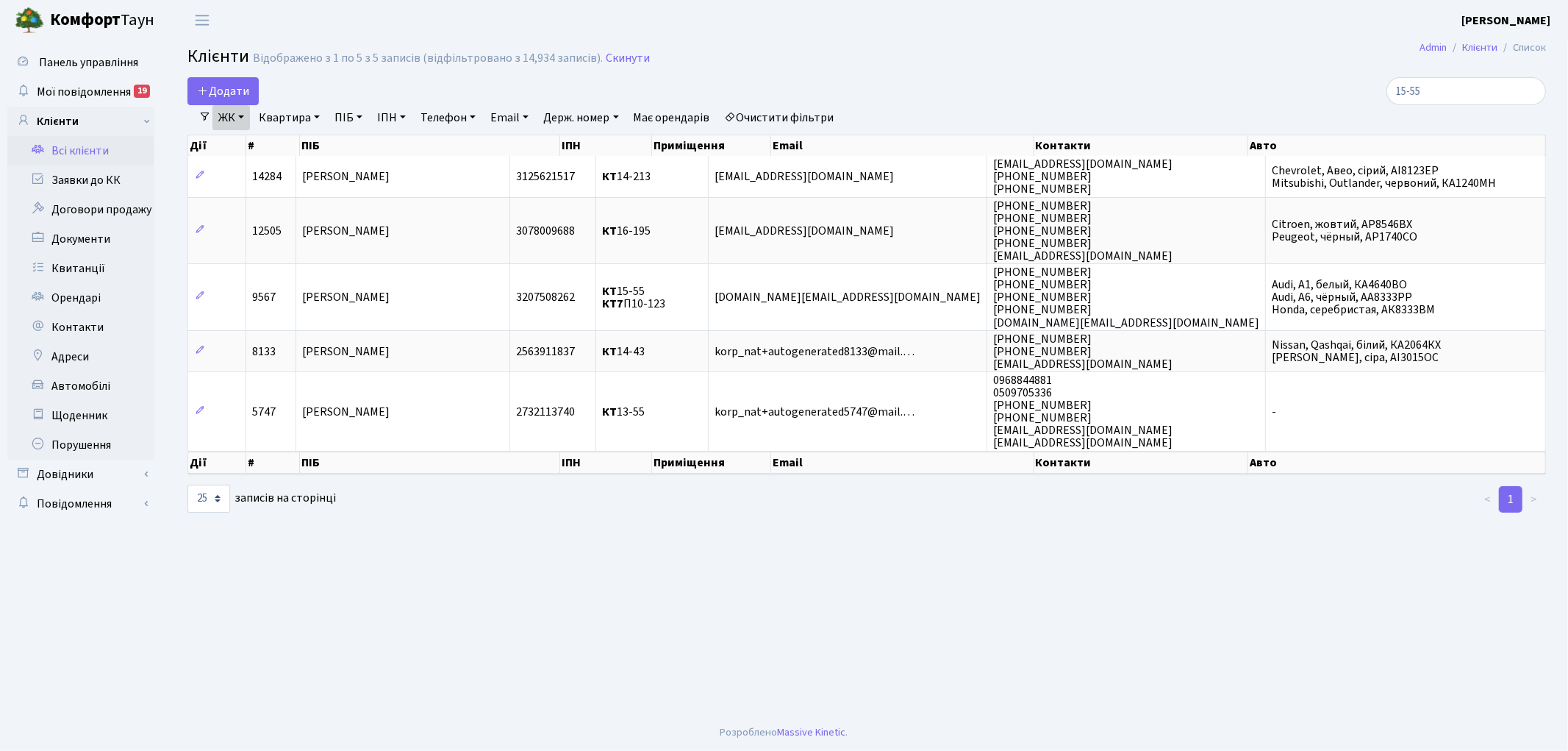
click at [773, 116] on link "Очистити фільтри" at bounding box center [779, 117] width 121 height 25
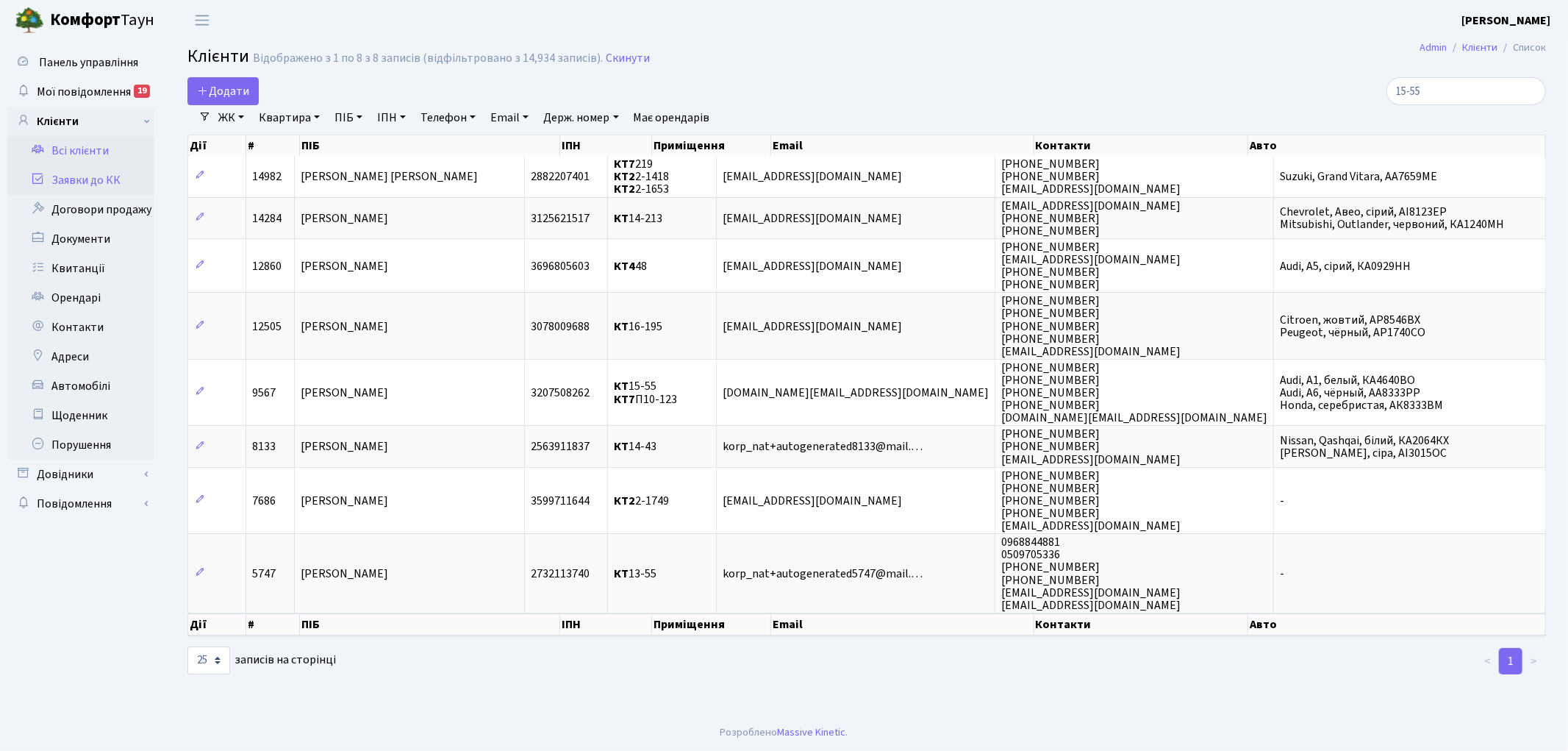
click at [65, 177] on link "Заявки до КК" at bounding box center [81, 180] width 147 height 29
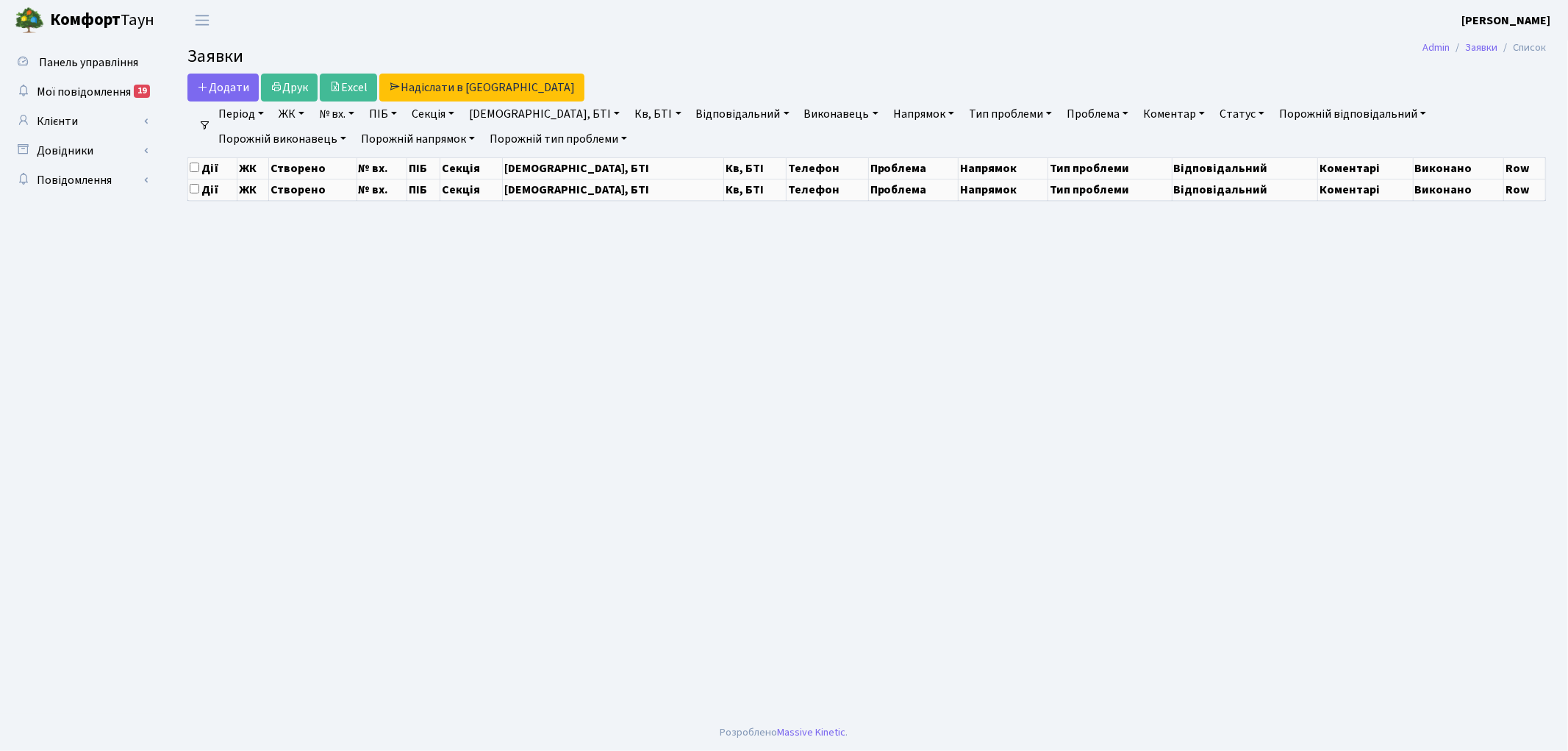
select select "25"
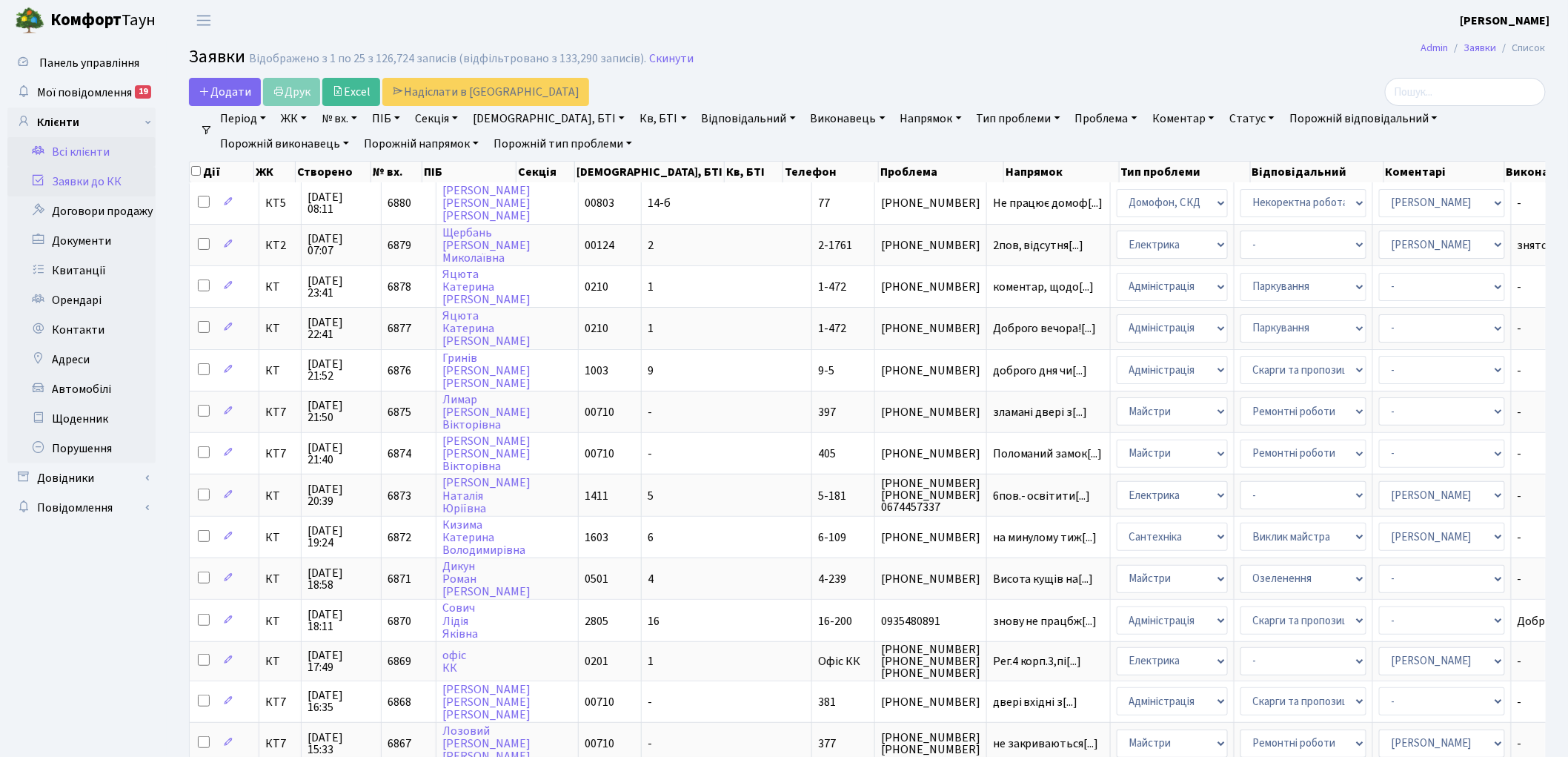
click at [79, 149] on link "Всі клієнти" at bounding box center [82, 152] width 149 height 30
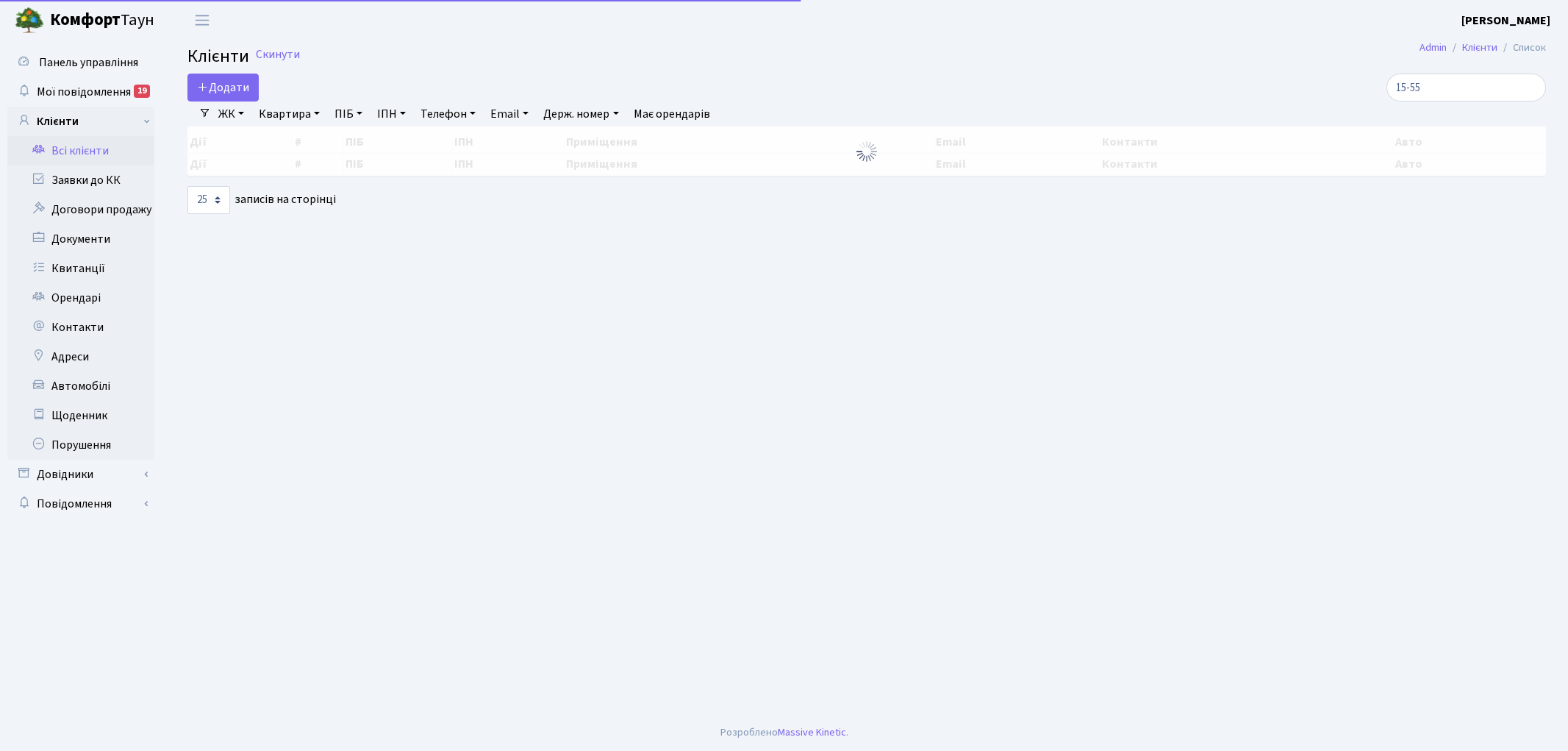
select select "25"
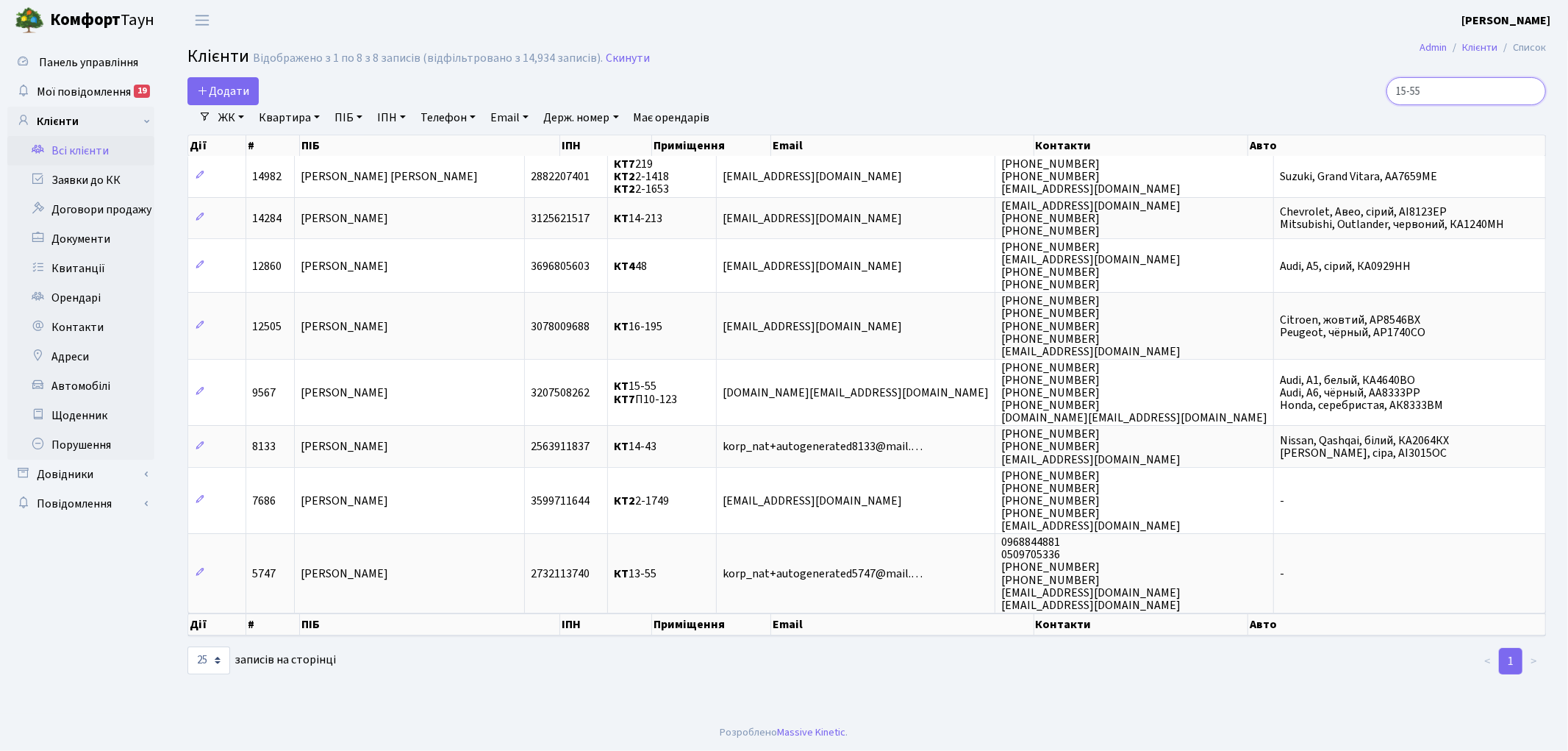
drag, startPoint x: 1484, startPoint y: 91, endPoint x: 1409, endPoint y: 98, distance: 75.3
click at [1409, 98] on input "15-55" at bounding box center [1466, 91] width 160 height 28
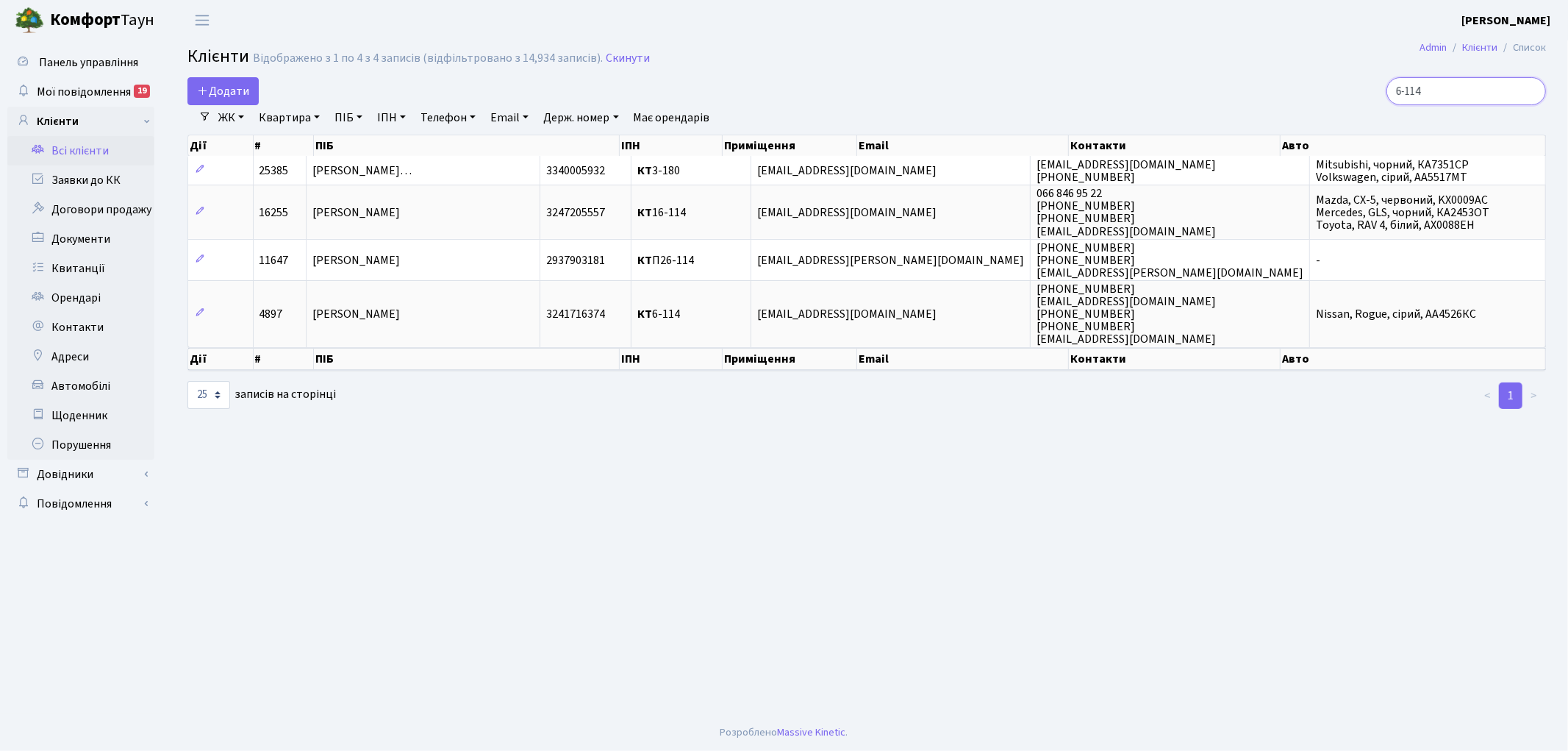
type input "6-114"
click at [82, 179] on link "Заявки до КК" at bounding box center [81, 180] width 147 height 29
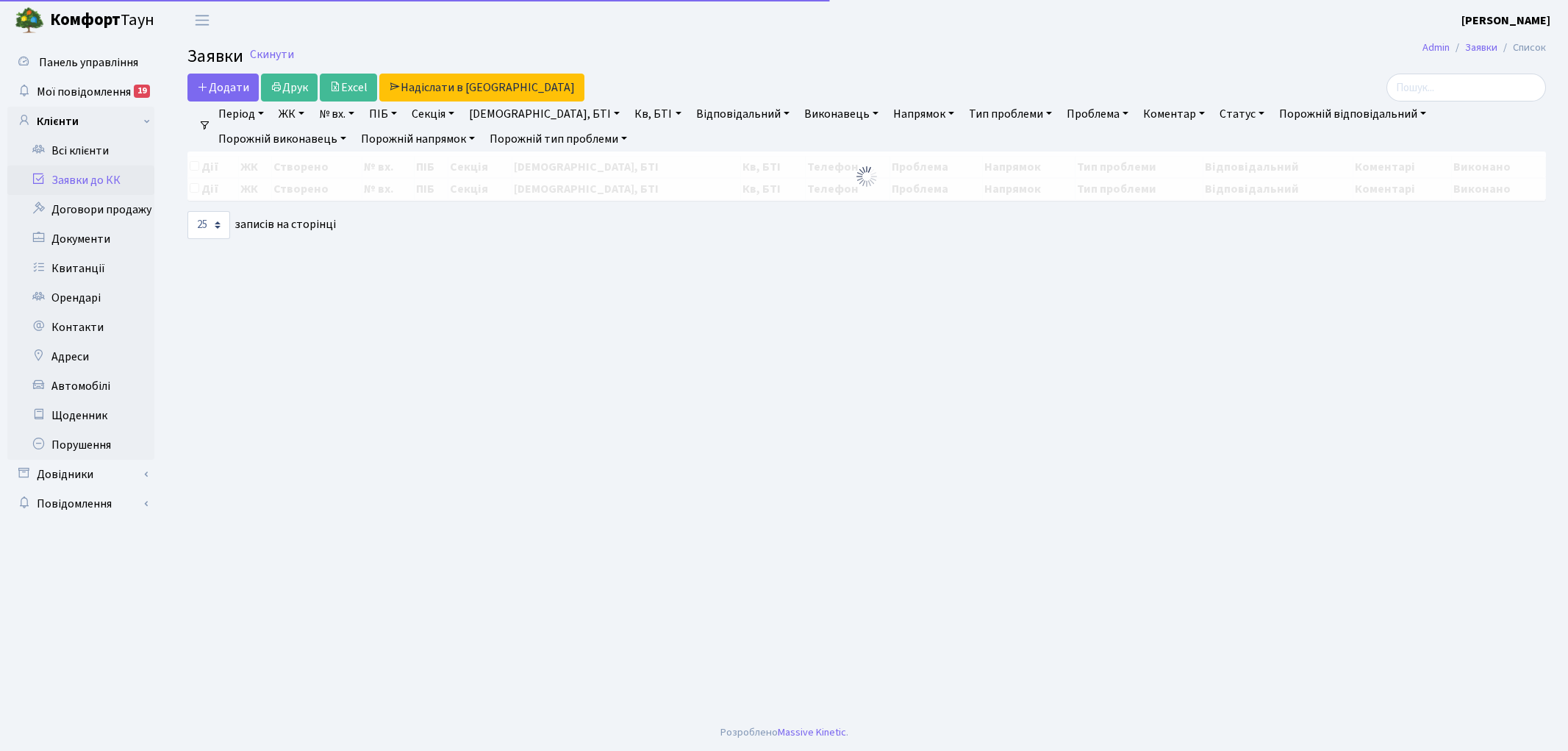
select select "25"
